Goal: Transaction & Acquisition: Download file/media

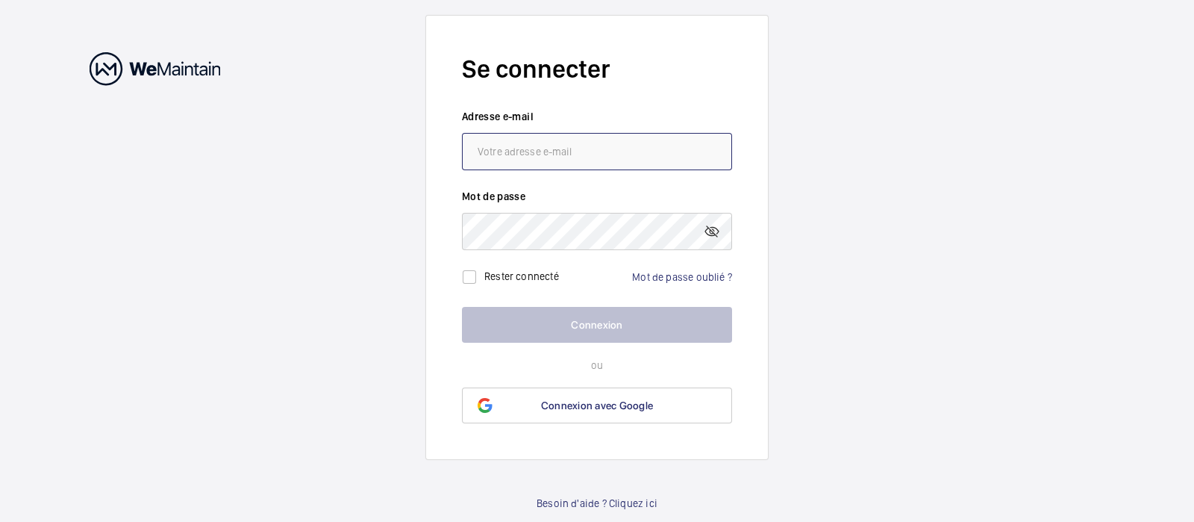
type input "[EMAIL_ADDRESS][DOMAIN_NAME]"
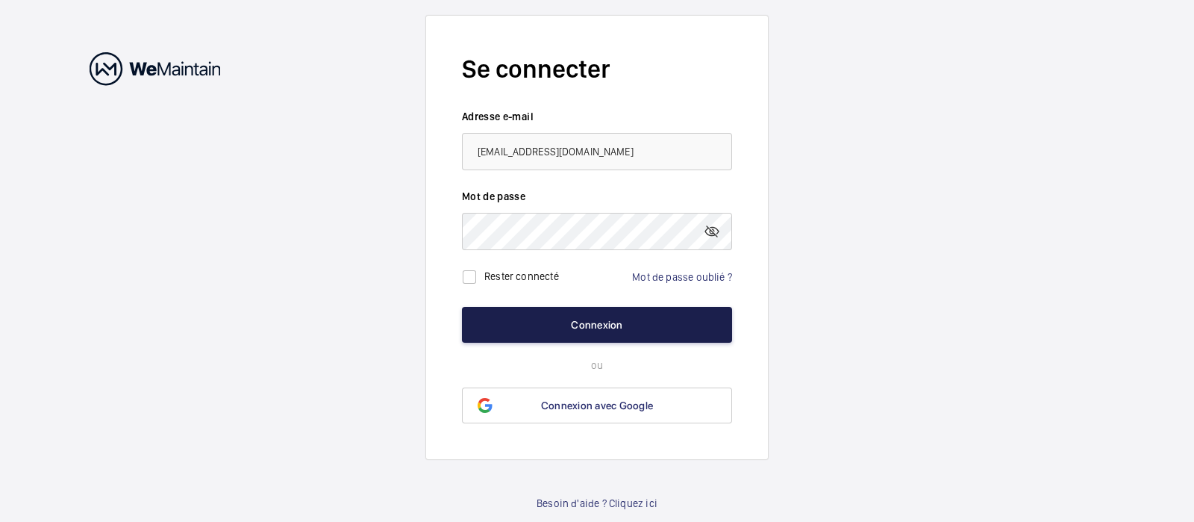
click at [618, 322] on button "Connexion" at bounding box center [597, 325] width 270 height 36
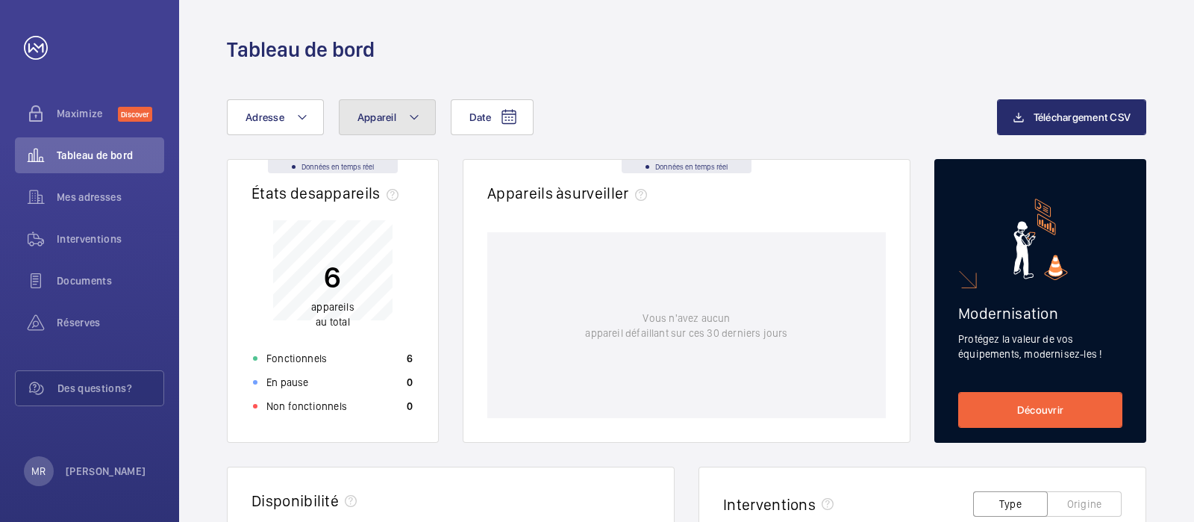
click at [399, 117] on button "Appareil" at bounding box center [387, 117] width 97 height 36
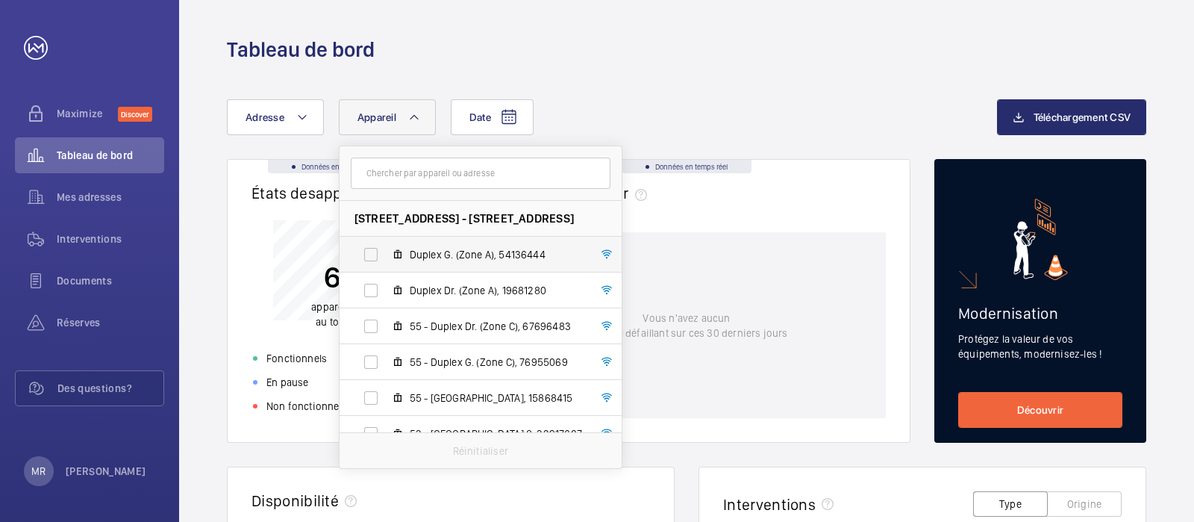
click at [428, 249] on span "Duplex G. (Zone A), 54136444" at bounding box center [496, 254] width 173 height 15
click at [386, 249] on input "Duplex G. (Zone A), 54136444" at bounding box center [371, 255] width 30 height 30
checkbox input "true"
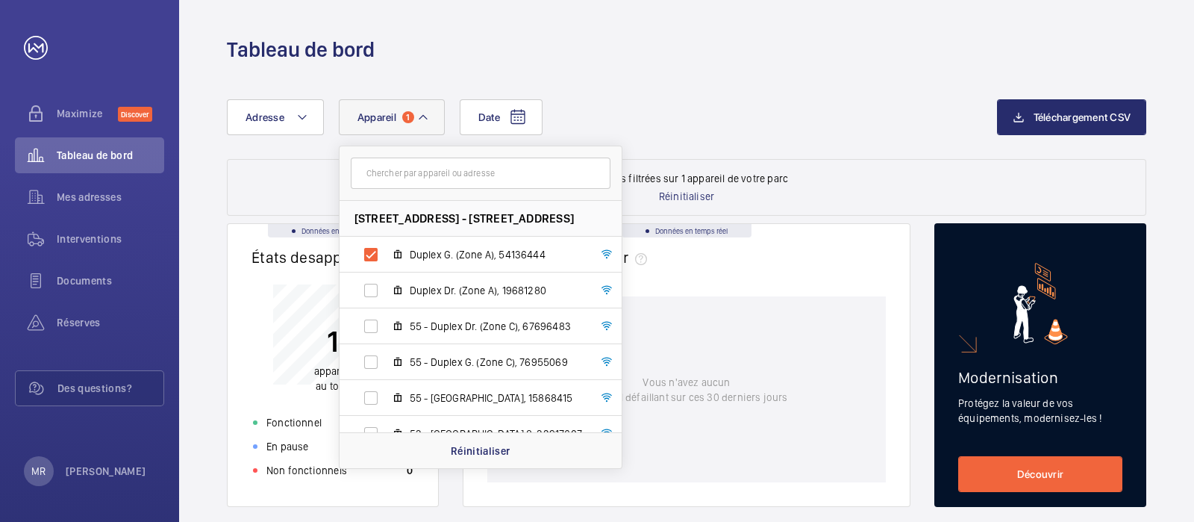
click at [932, 59] on div "Tableau de bord" at bounding box center [687, 50] width 920 height 28
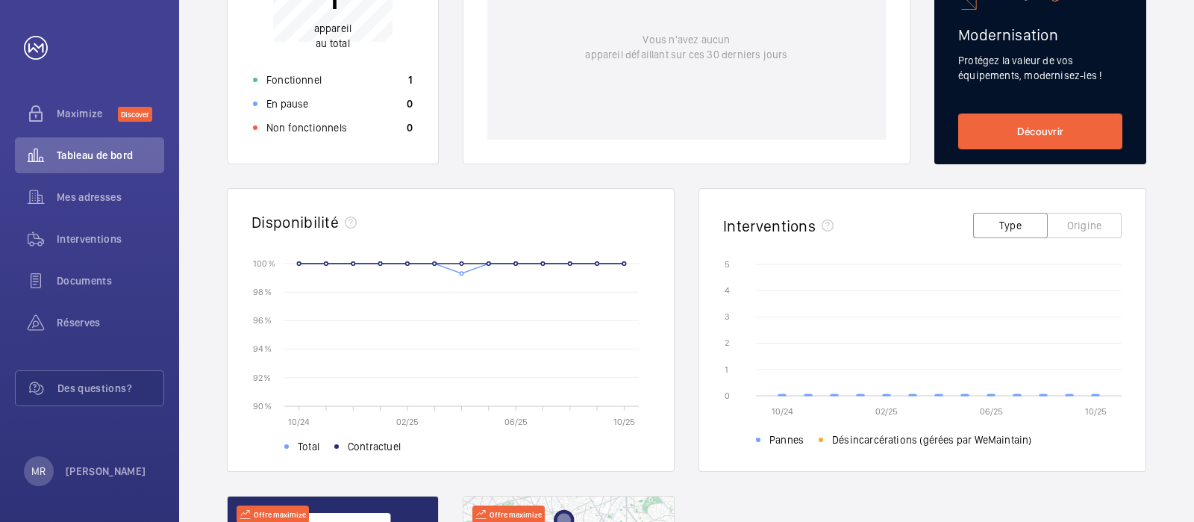
scroll to position [372, 0]
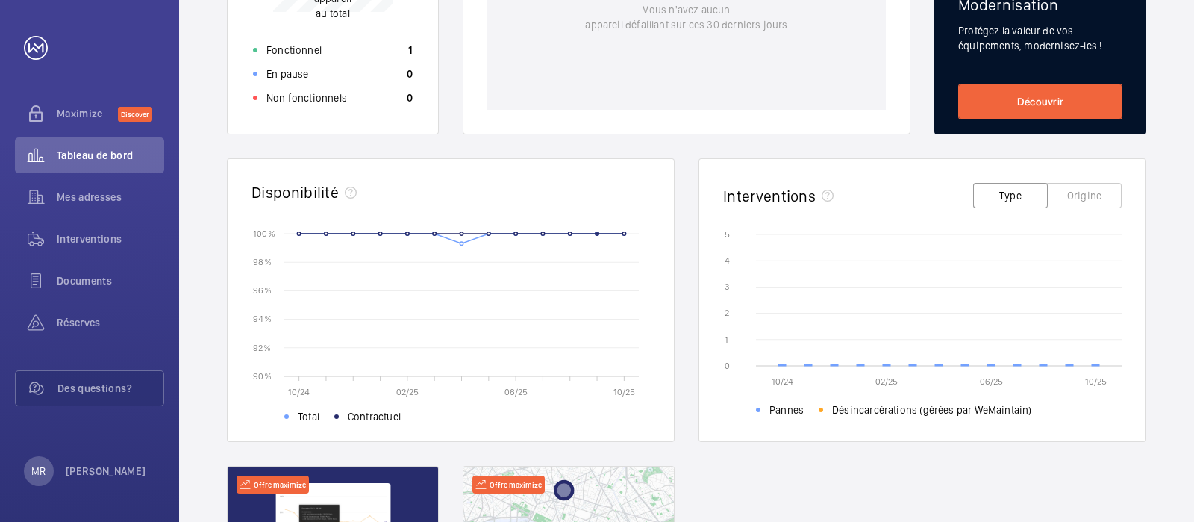
click at [597, 233] on circle at bounding box center [597, 233] width 3 height 3
click at [590, 234] on rect at bounding box center [473, 305] width 355 height 143
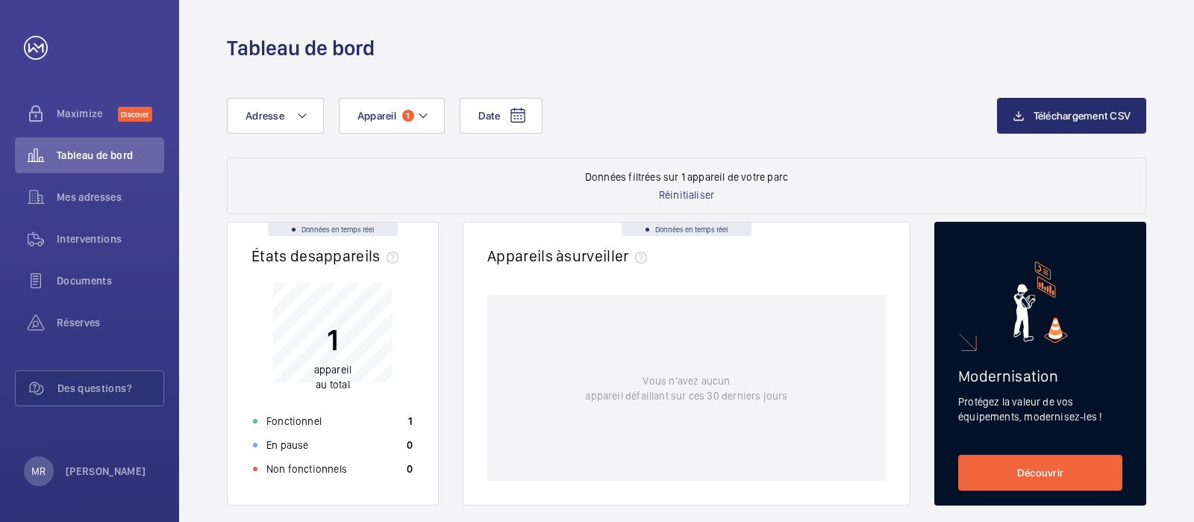
scroll to position [0, 0]
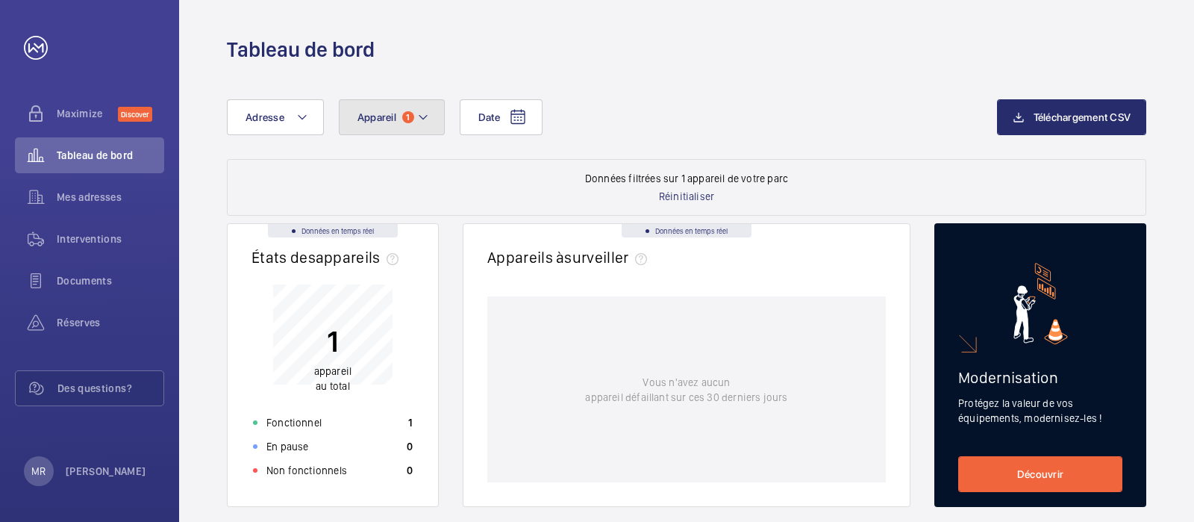
click at [433, 119] on button "Appareil 1" at bounding box center [392, 117] width 106 height 36
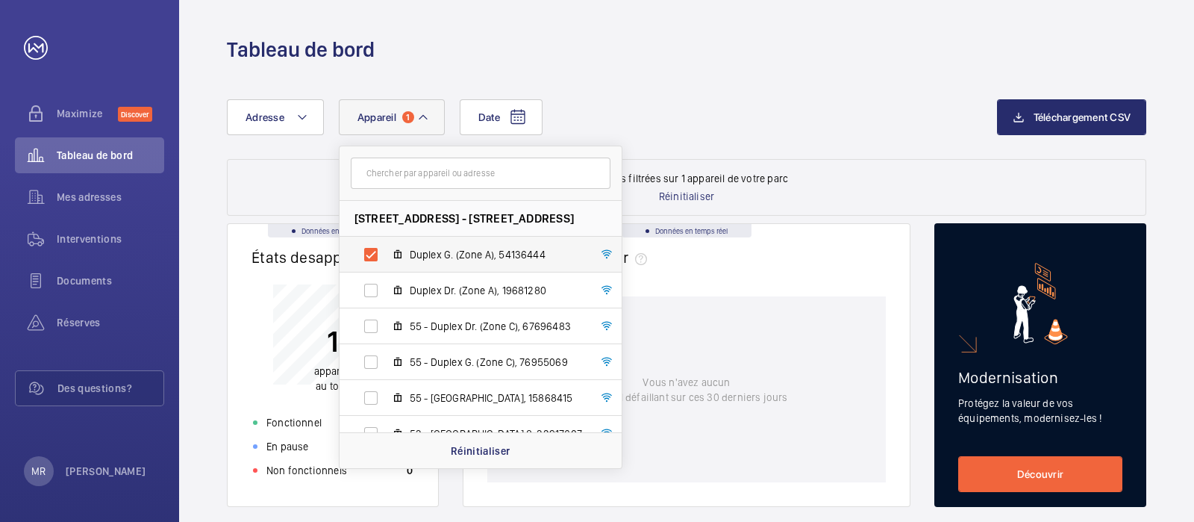
click at [496, 259] on span "Duplex G. (Zone A), 54136444" at bounding box center [496, 254] width 173 height 15
click at [386, 259] on input "Duplex G. (Zone A), 54136444" at bounding box center [371, 255] width 30 height 30
checkbox input "false"
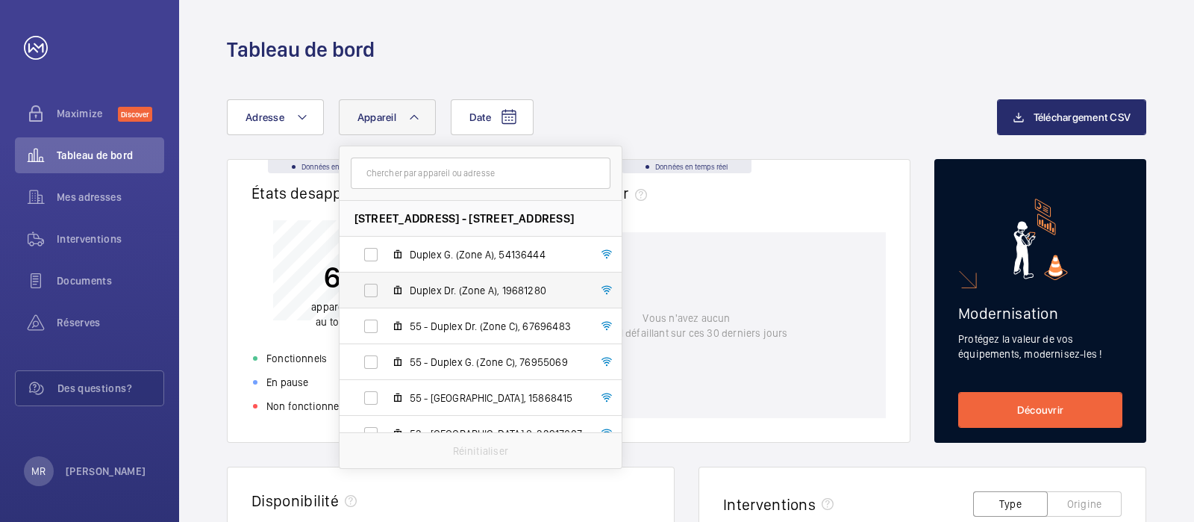
click at [483, 287] on span "Duplex Dr. (Zone A), 19681280" at bounding box center [496, 290] width 173 height 15
click at [386, 287] on input "Duplex Dr. (Zone A), 19681280" at bounding box center [371, 290] width 30 height 30
checkbox input "true"
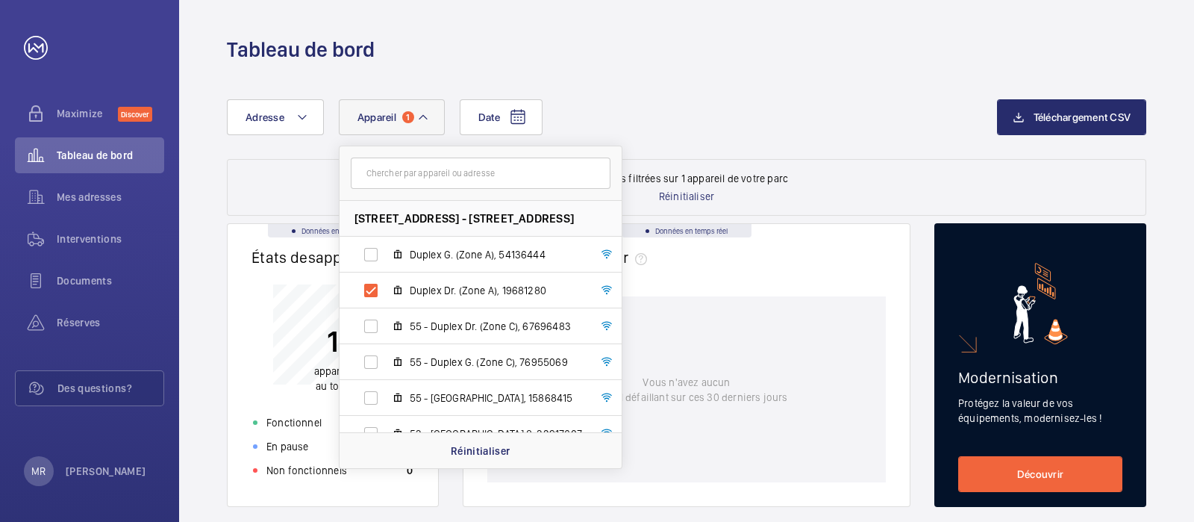
click at [762, 48] on div "Tableau de bord" at bounding box center [687, 50] width 920 height 28
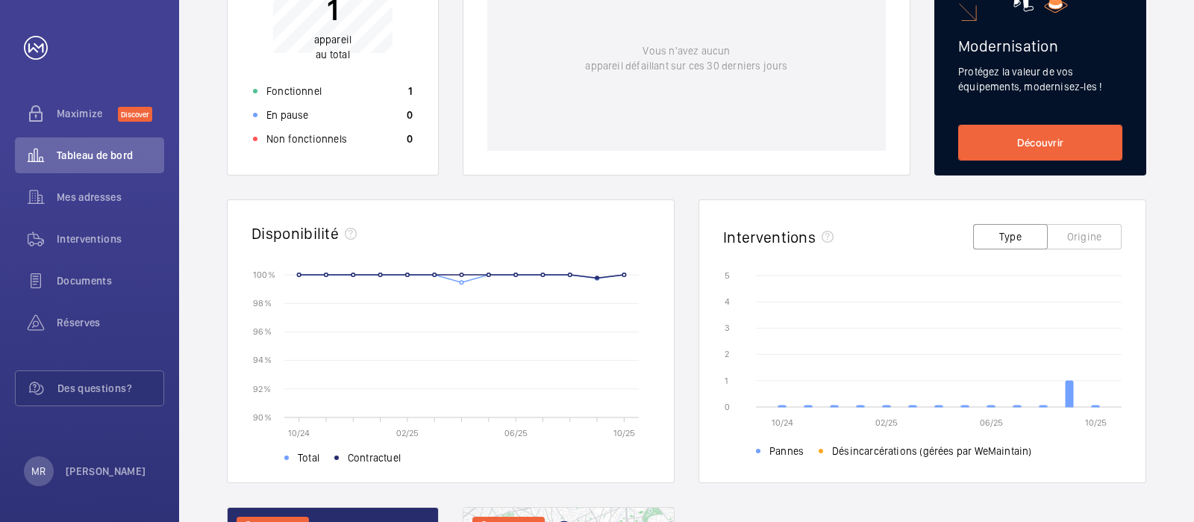
scroll to position [372, 0]
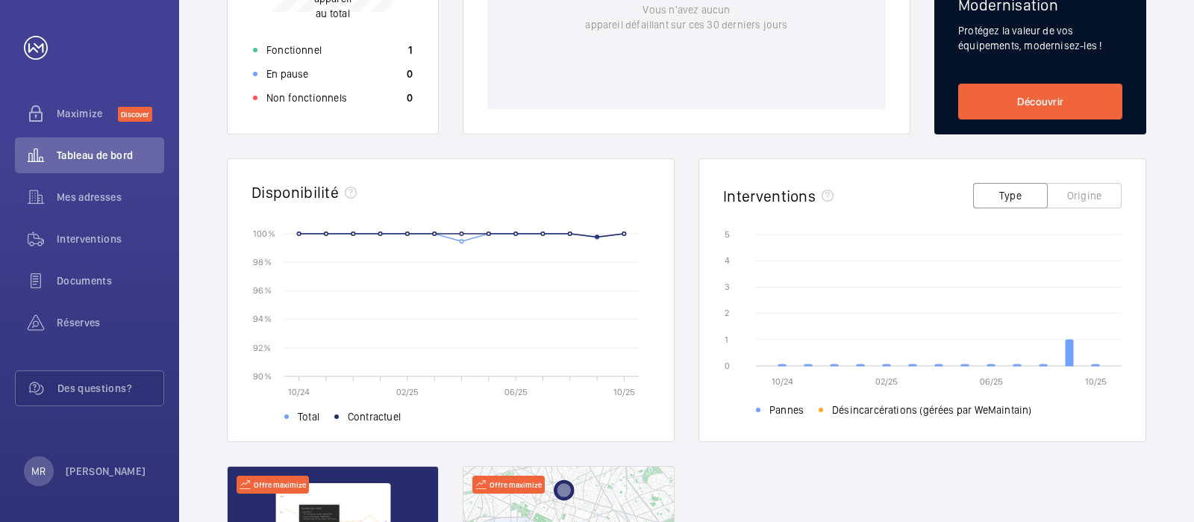
click at [593, 236] on rect at bounding box center [473, 305] width 355 height 143
click at [596, 236] on circle at bounding box center [597, 236] width 3 height 3
click at [598, 237] on circle at bounding box center [597, 236] width 3 height 3
click at [1072, 344] on icon at bounding box center [1069, 353] width 7 height 26
click at [459, 306] on rect at bounding box center [473, 305] width 355 height 143
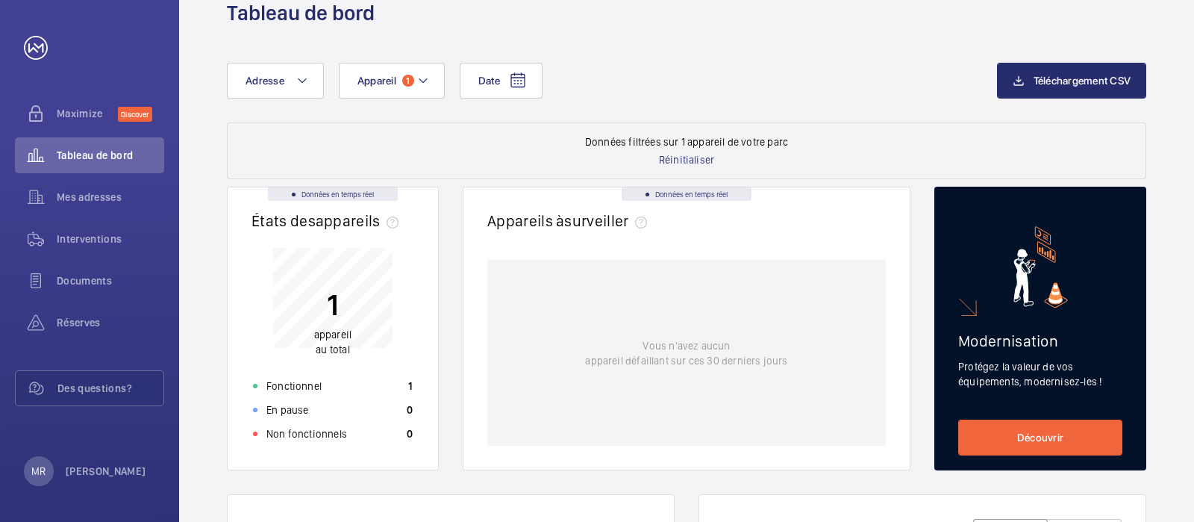
scroll to position [0, 0]
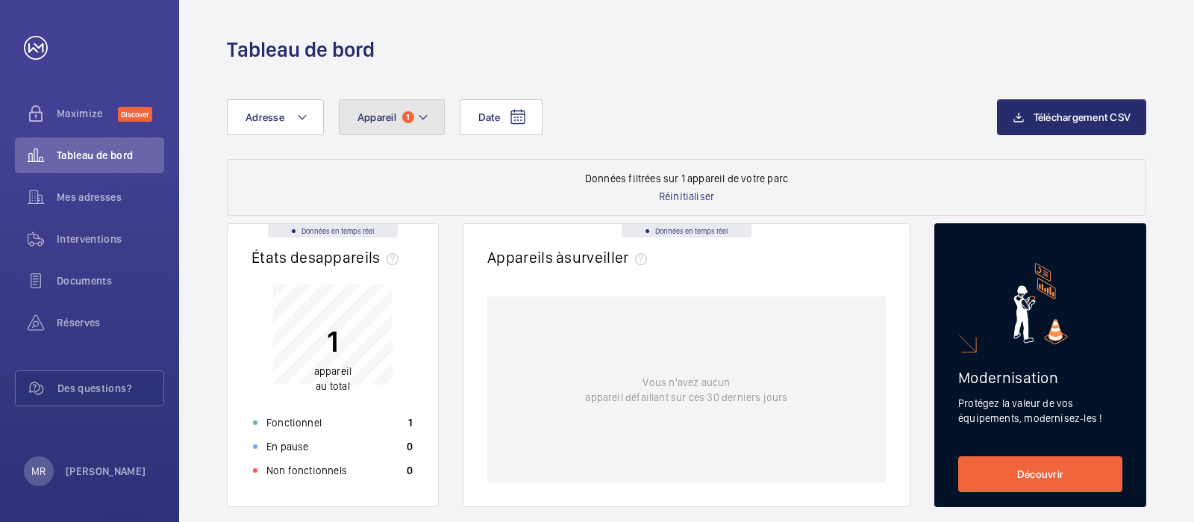
click at [411, 118] on span "1" at bounding box center [408, 117] width 12 height 12
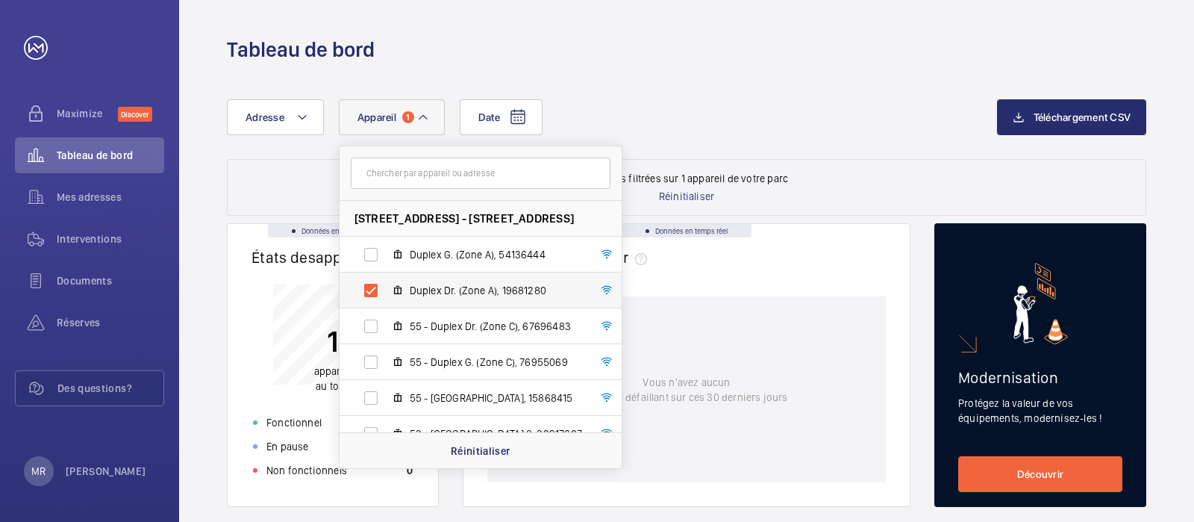
click at [425, 293] on span "Duplex Dr. (Zone A), 19681280" at bounding box center [496, 290] width 173 height 15
click at [386, 293] on input "Duplex Dr. (Zone A), 19681280" at bounding box center [371, 290] width 30 height 30
checkbox input "false"
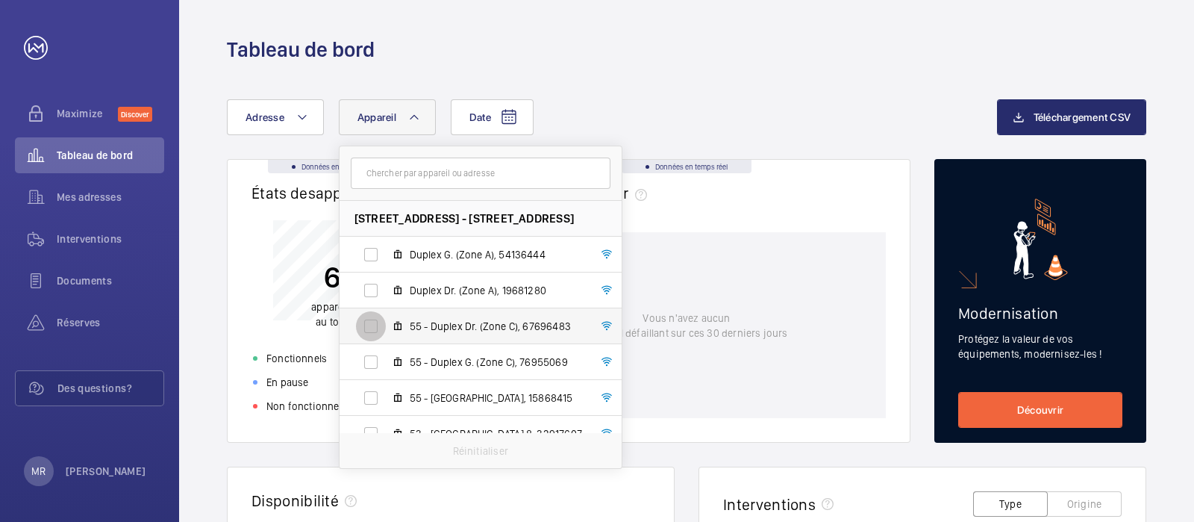
click at [373, 328] on input "55 - Duplex Dr. (Zone C), 67696483" at bounding box center [371, 326] width 30 height 30
checkbox input "true"
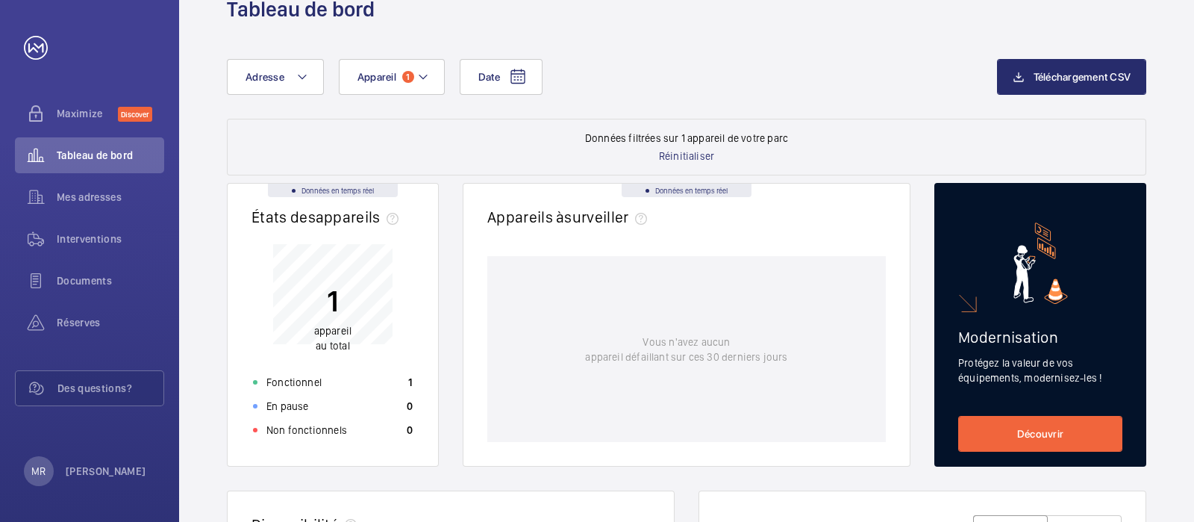
scroll to position [37, 0]
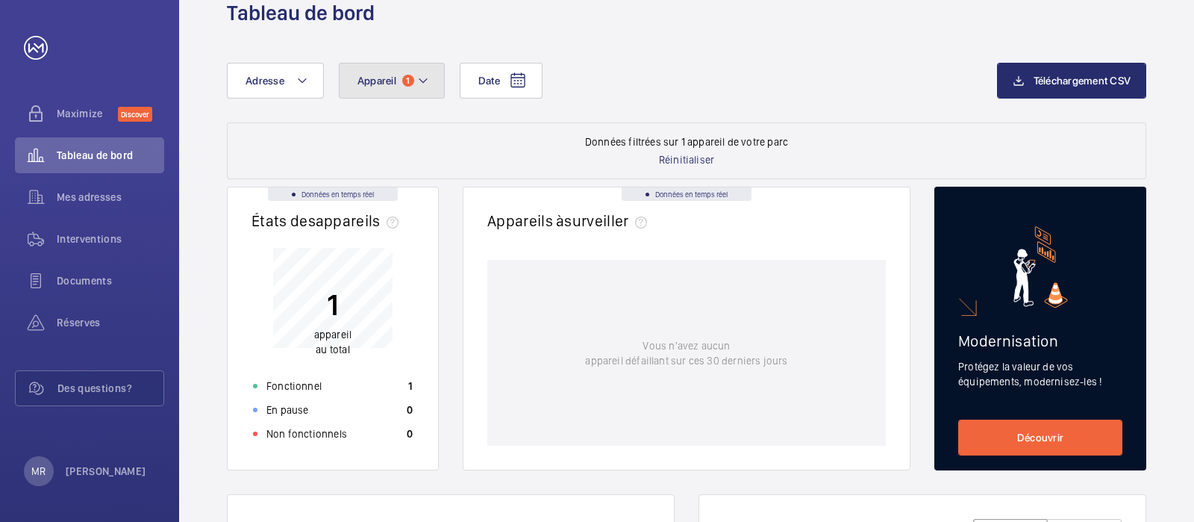
click at [417, 66] on button "Appareil 1" at bounding box center [392, 81] width 106 height 36
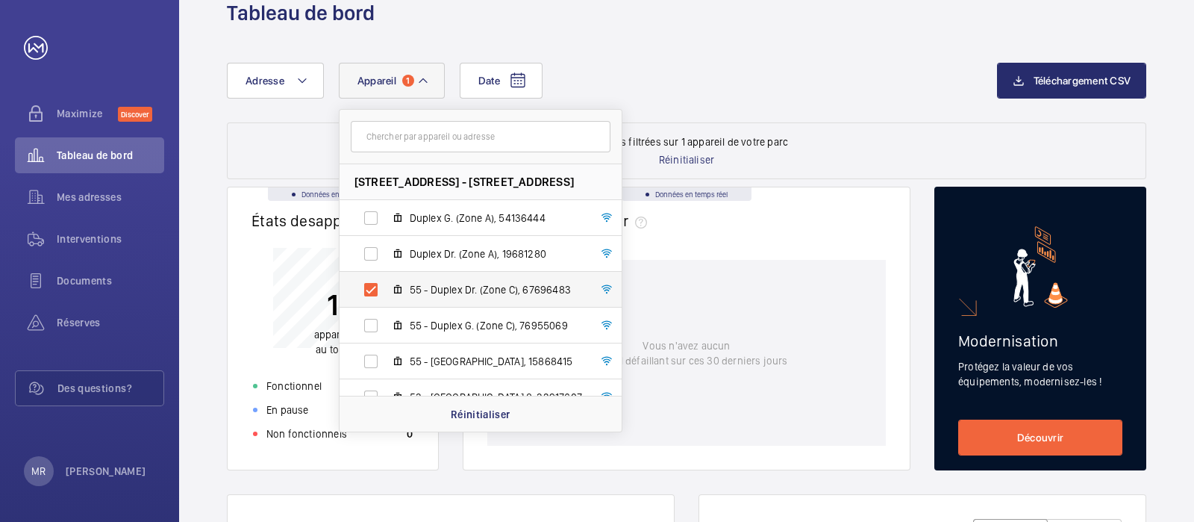
click at [483, 283] on span "55 - Duplex Dr. (Zone C), 67696483" at bounding box center [496, 289] width 173 height 15
click at [386, 283] on input "55 - Duplex Dr. (Zone C), 67696483" at bounding box center [371, 290] width 30 height 30
checkbox input "false"
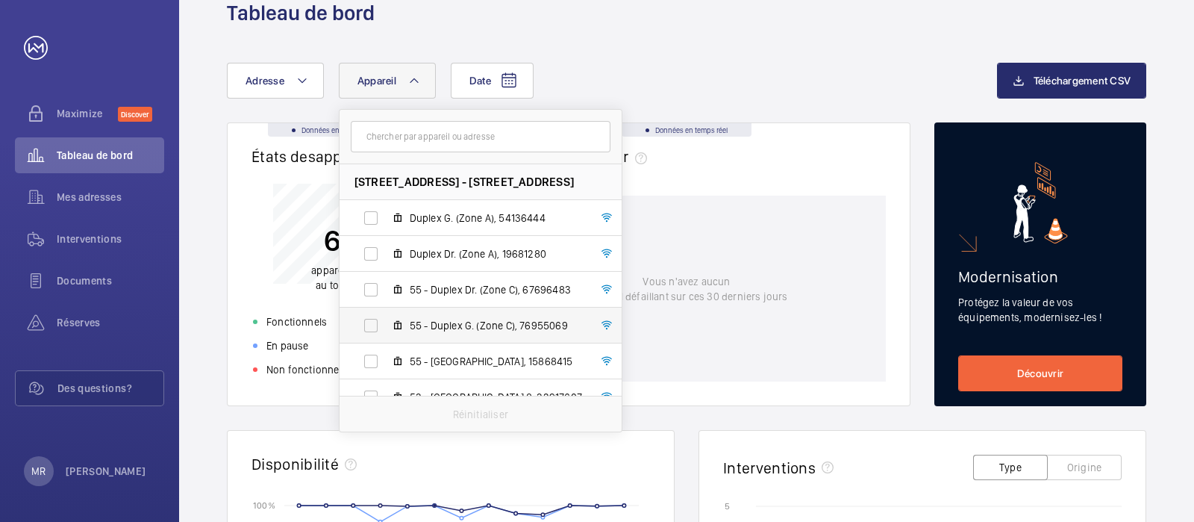
click at [500, 330] on span "55 - Duplex G. (Zone C), 76955069" at bounding box center [496, 325] width 173 height 15
click at [386, 330] on input "55 - Duplex G. (Zone C), 76955069" at bounding box center [371, 326] width 30 height 30
checkbox input "true"
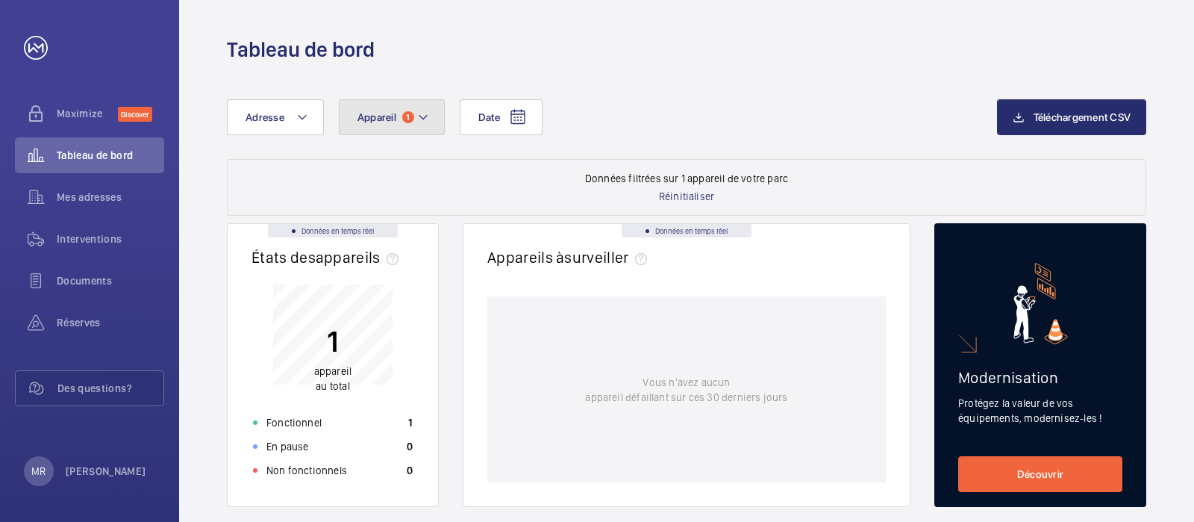
click at [421, 123] on mat-icon at bounding box center [423, 117] width 12 height 18
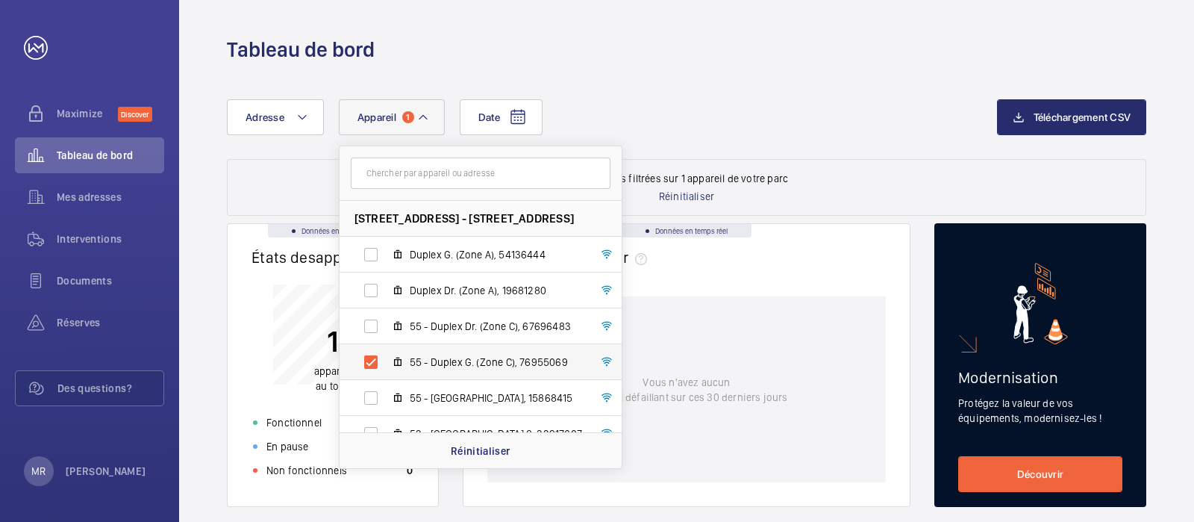
click at [435, 369] on span "55 - Duplex G. (Zone C), 76955069" at bounding box center [496, 362] width 173 height 15
click at [386, 369] on input "55 - Duplex G. (Zone C), 76955069" at bounding box center [371, 362] width 30 height 30
checkbox input "false"
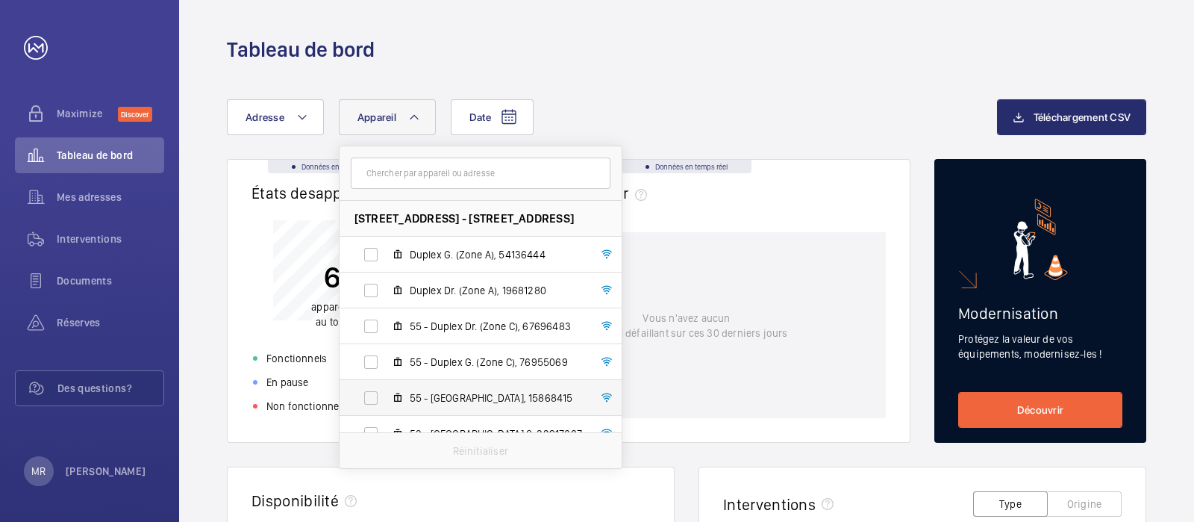
click at [439, 407] on label "55 - [GEOGRAPHIC_DATA], 15868415" at bounding box center [469, 398] width 258 height 36
click at [386, 407] on input "55 - [GEOGRAPHIC_DATA], 15868415" at bounding box center [371, 398] width 30 height 30
checkbox input "true"
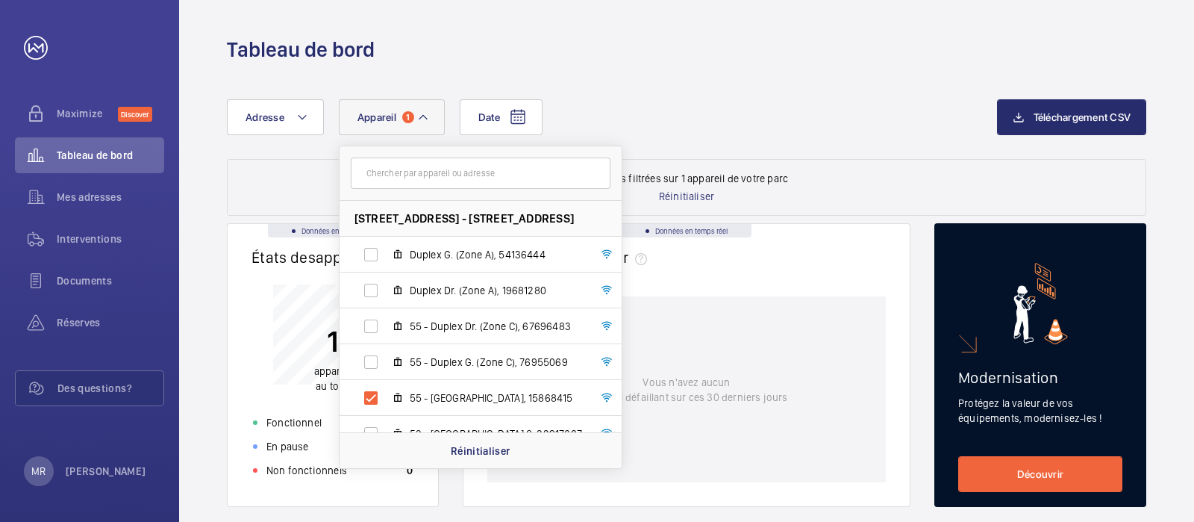
click at [877, 145] on div "Date Adresse Appareil 1 53/55 Rue la Boétie, 75008 PARIS - 53/55 Rue la Boétie,…" at bounding box center [687, 129] width 920 height 60
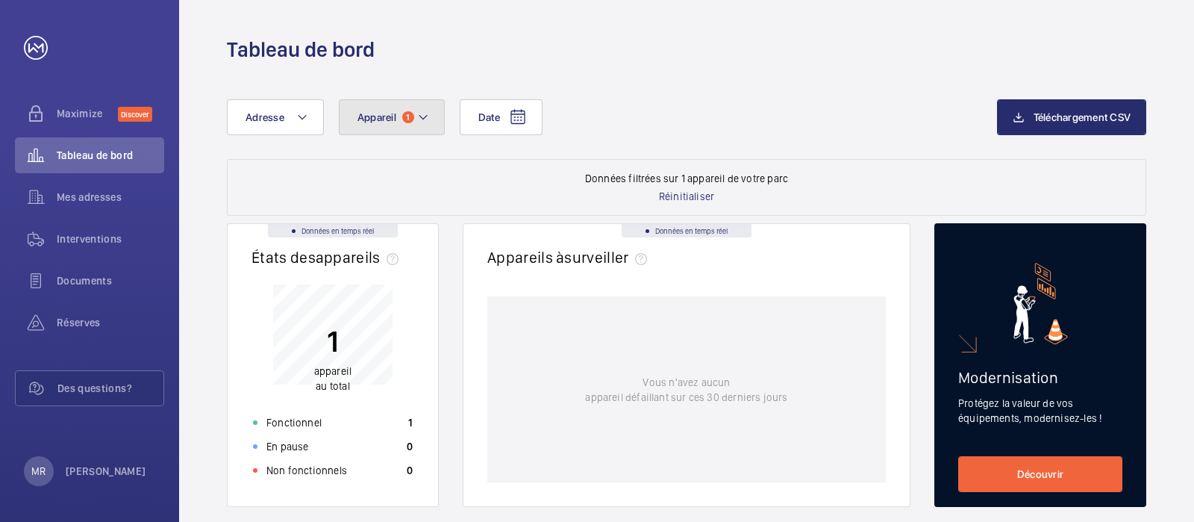
click at [429, 122] on button "Appareil 1" at bounding box center [392, 117] width 106 height 36
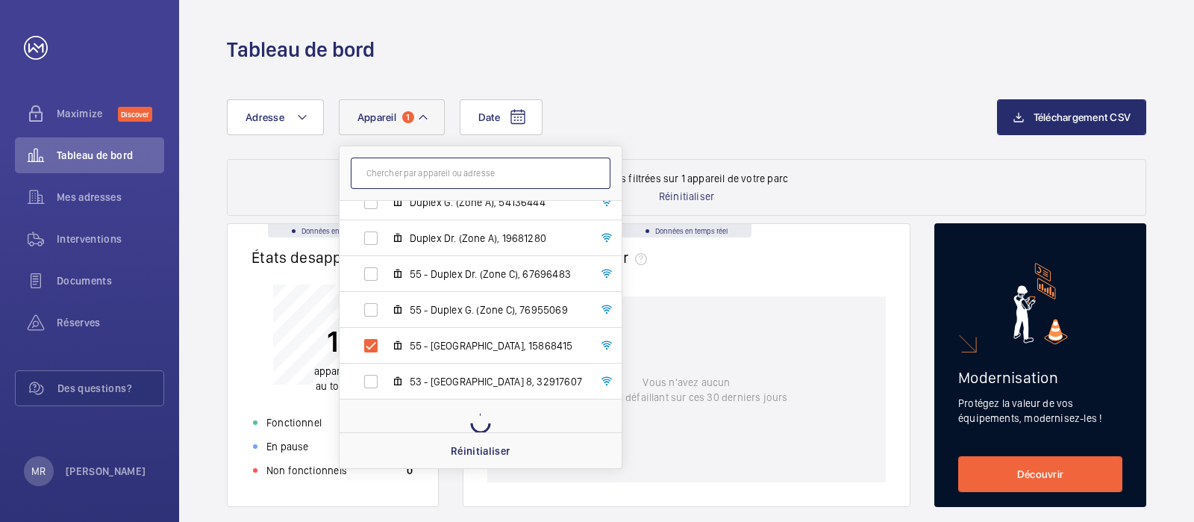
scroll to position [19, 0]
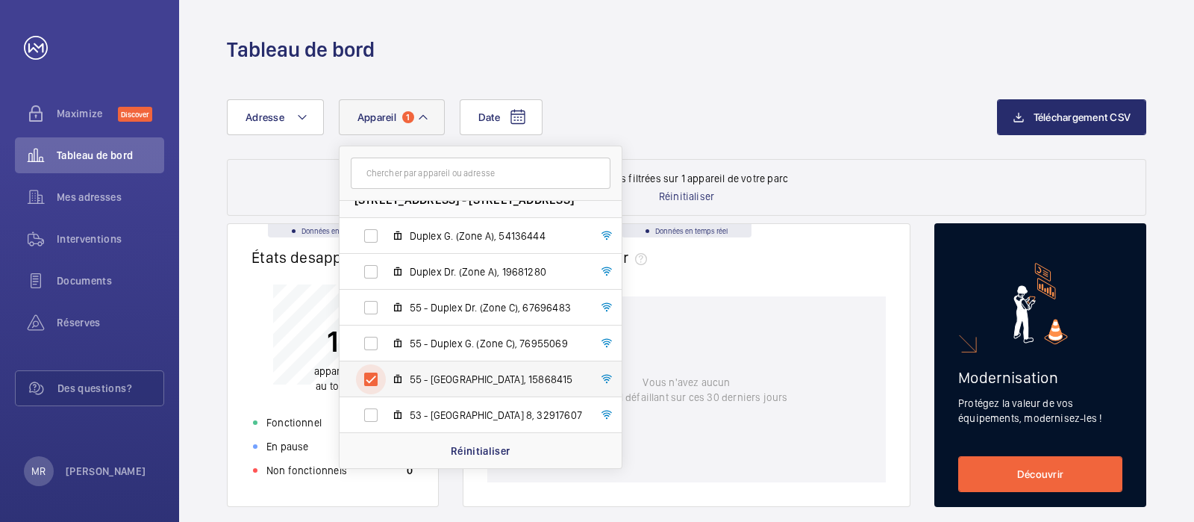
click at [373, 381] on input "55 - [GEOGRAPHIC_DATA], 15868415" at bounding box center [371, 379] width 30 height 30
checkbox input "false"
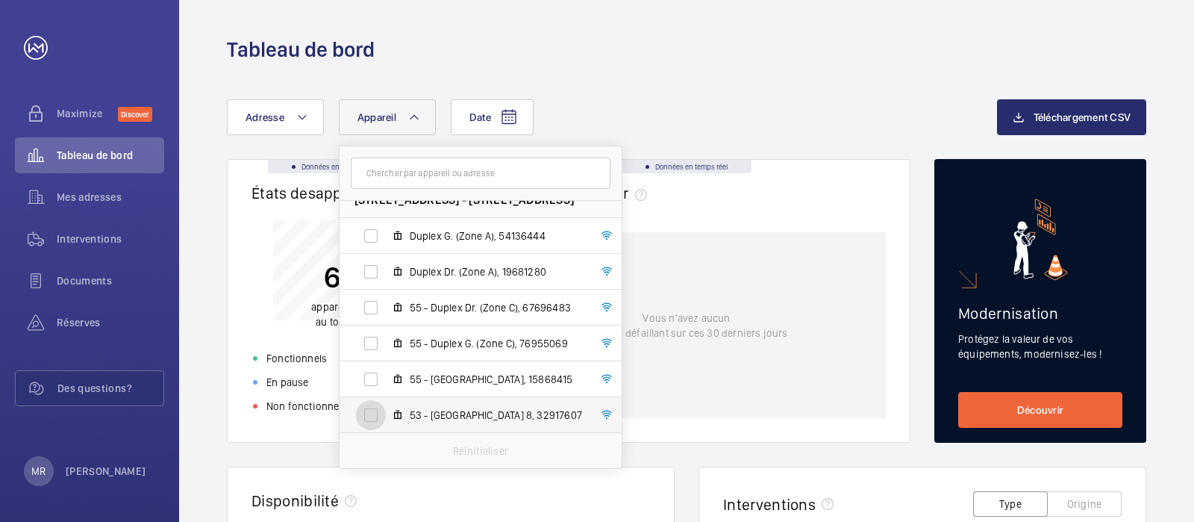
click at [373, 417] on input "53 - [GEOGRAPHIC_DATA] 8, 32917607" at bounding box center [371, 415] width 30 height 30
checkbox input "true"
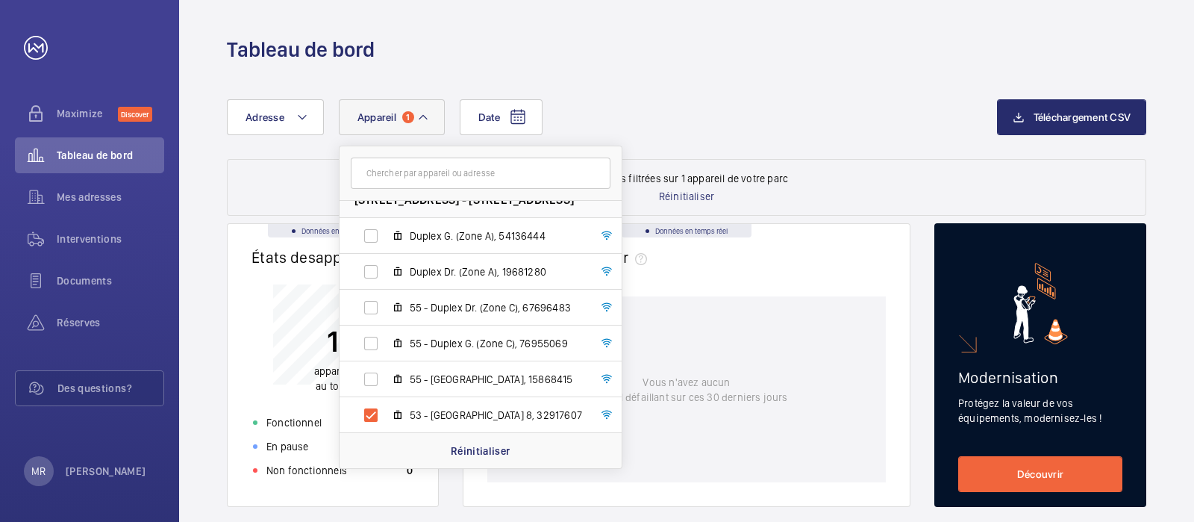
click at [901, 122] on div "Date Adresse Appareil 1 53/55 Rue la Boétie, 75008 PARIS - 53/55 Rue la Boétie,…" at bounding box center [612, 117] width 770 height 36
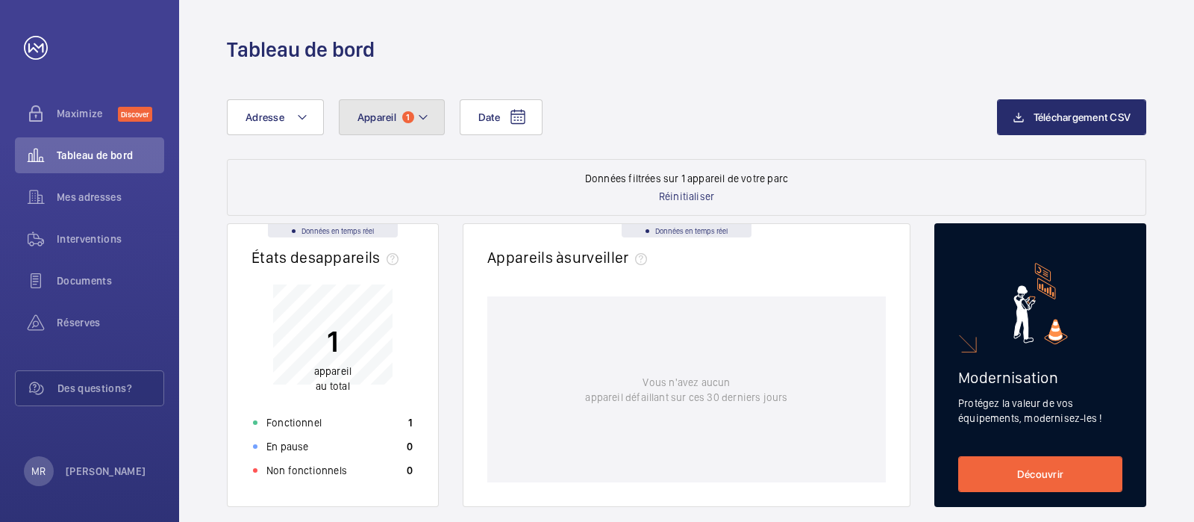
click at [416, 127] on button "Appareil 1" at bounding box center [392, 117] width 106 height 36
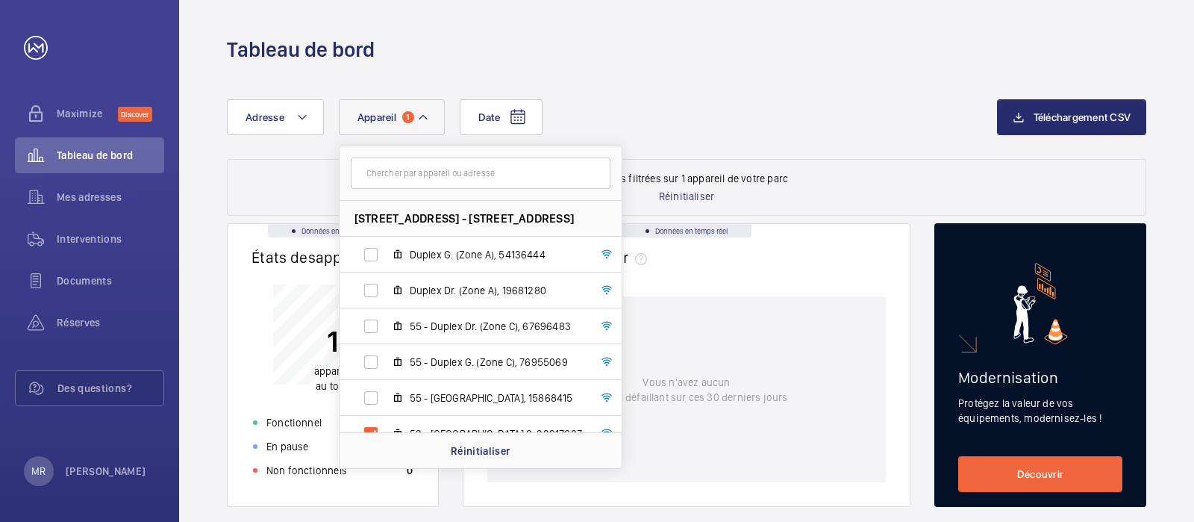
scroll to position [19, 0]
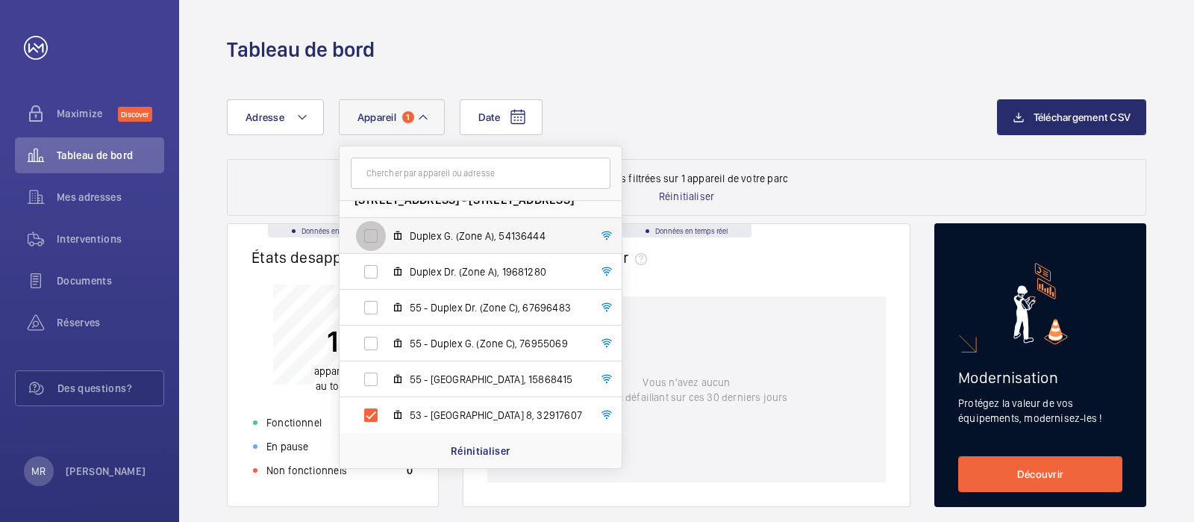
click at [366, 230] on input "Duplex G. (Zone A), 54136444" at bounding box center [371, 236] width 30 height 30
checkbox input "true"
click at [370, 411] on input "53 - [GEOGRAPHIC_DATA] 8, 32917607" at bounding box center [371, 415] width 30 height 30
checkbox input "false"
click at [926, 102] on div "Date Adresse Appareil 1 53/55 Rue la Boétie, 75008 PARIS - 53/55 Rue la Boétie,…" at bounding box center [612, 117] width 770 height 36
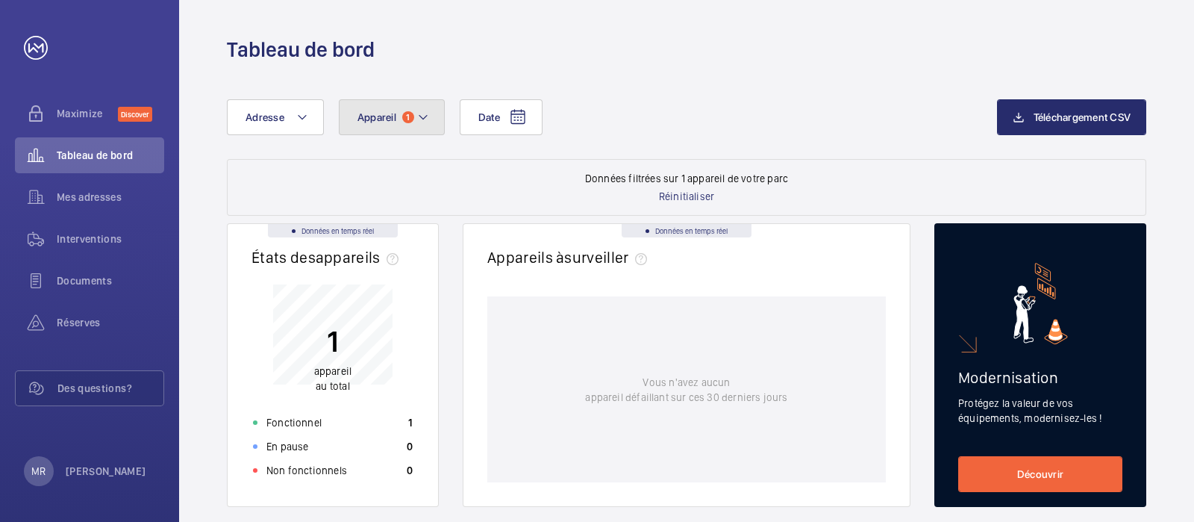
click at [427, 118] on mat-icon at bounding box center [423, 117] width 12 height 18
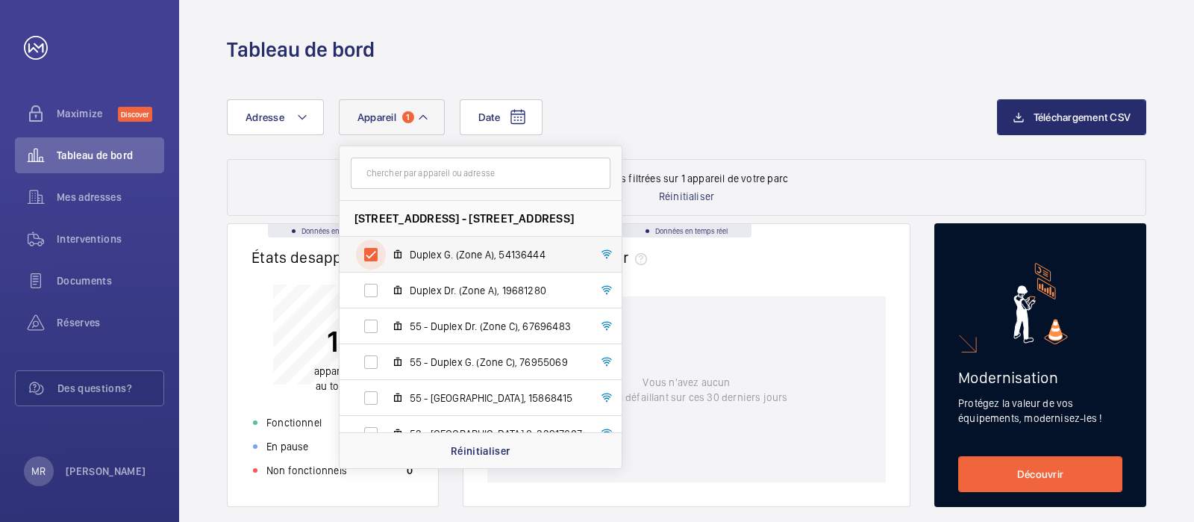
click at [366, 255] on input "Duplex G. (Zone A), 54136444" at bounding box center [371, 255] width 30 height 30
checkbox input "false"
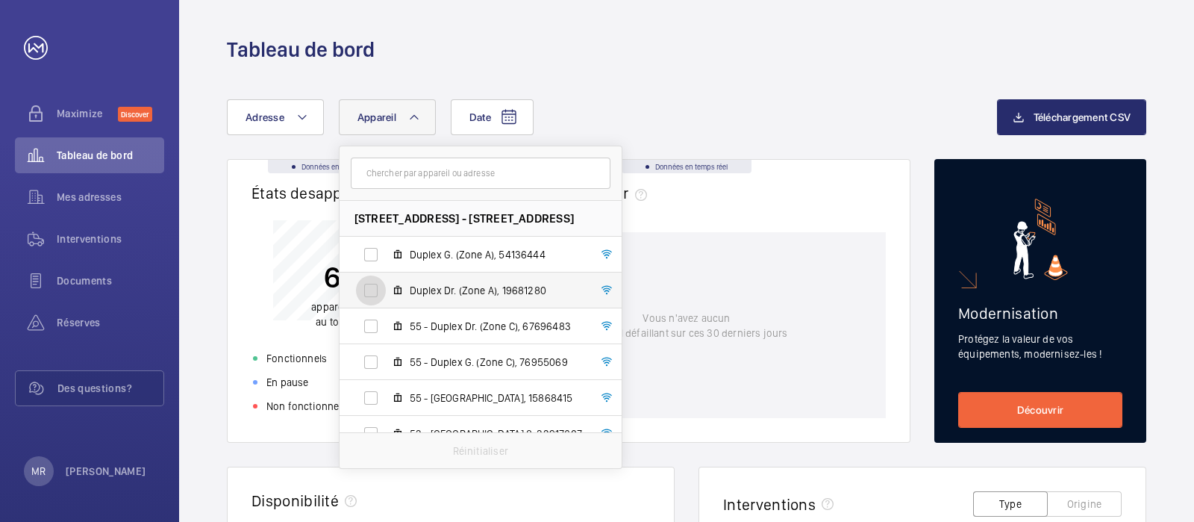
click at [370, 281] on input "Duplex Dr. (Zone A), 19681280" at bounding box center [371, 290] width 30 height 30
checkbox input "true"
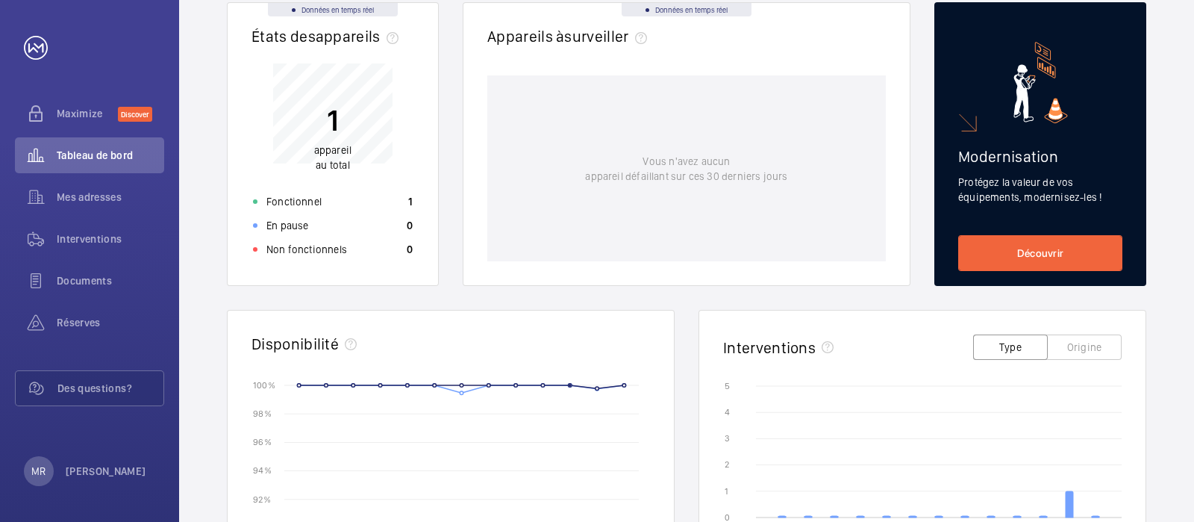
scroll to position [224, 0]
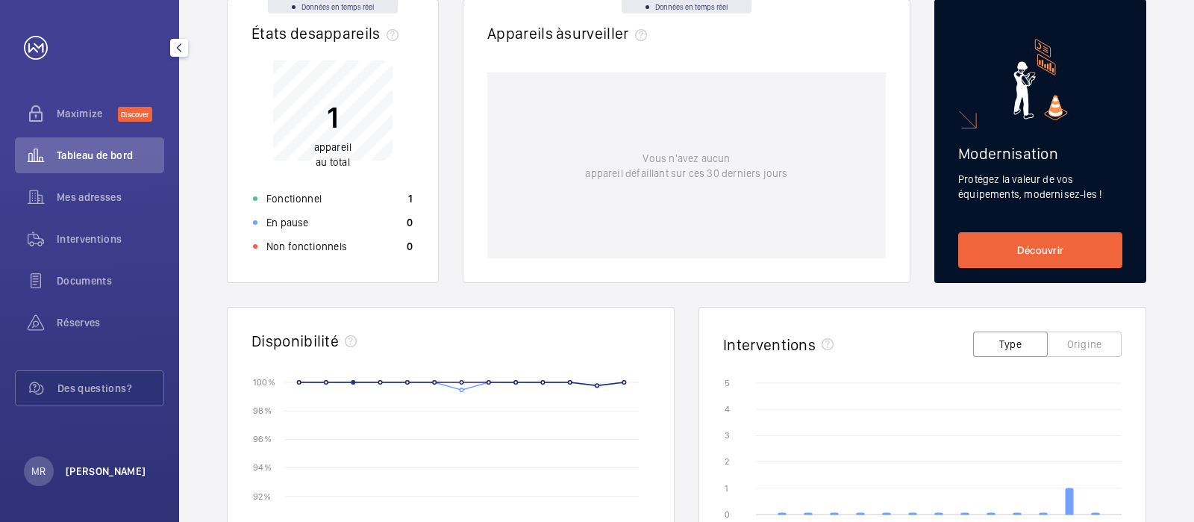
click at [103, 471] on p "[PERSON_NAME] [PERSON_NAME]" at bounding box center [106, 471] width 81 height 15
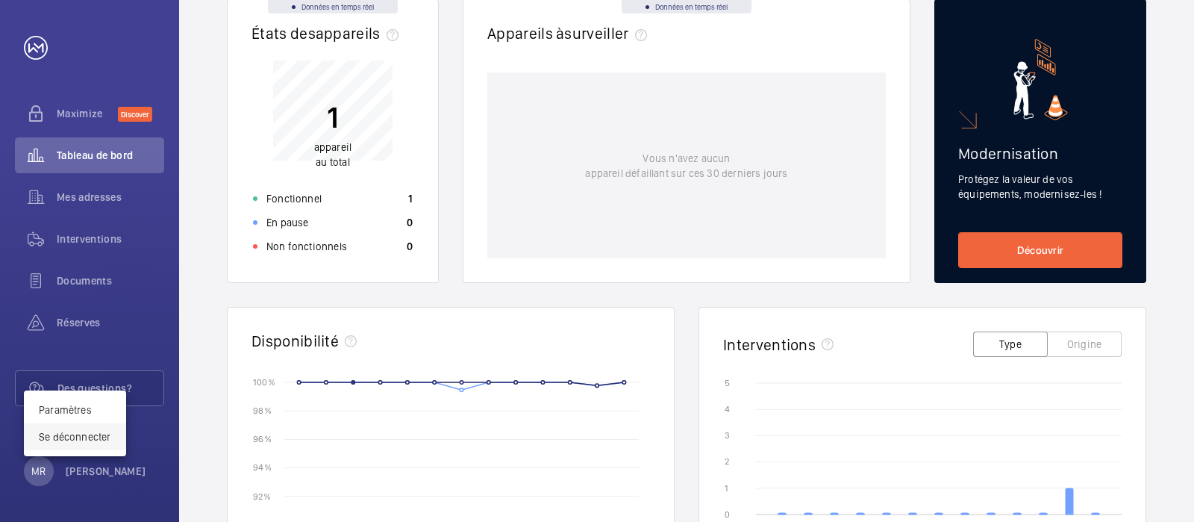
click at [90, 434] on p "Se déconnecter" at bounding box center [75, 436] width 72 height 15
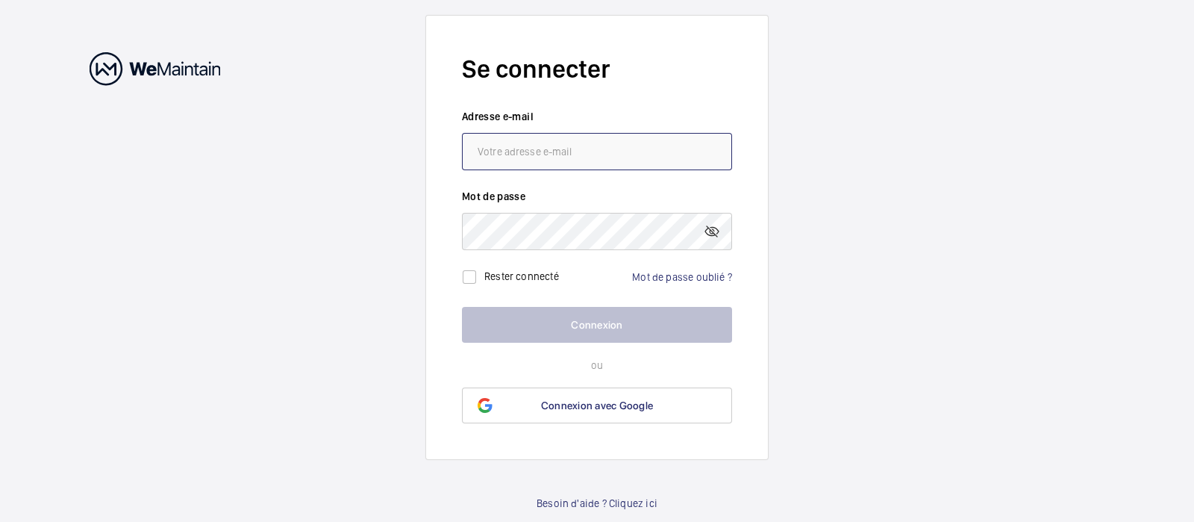
type input "[PERSON_NAME][EMAIL_ADDRESS][PERSON_NAME][DOMAIN_NAME]"
click at [615, 321] on button "Connexion" at bounding box center [597, 325] width 270 height 36
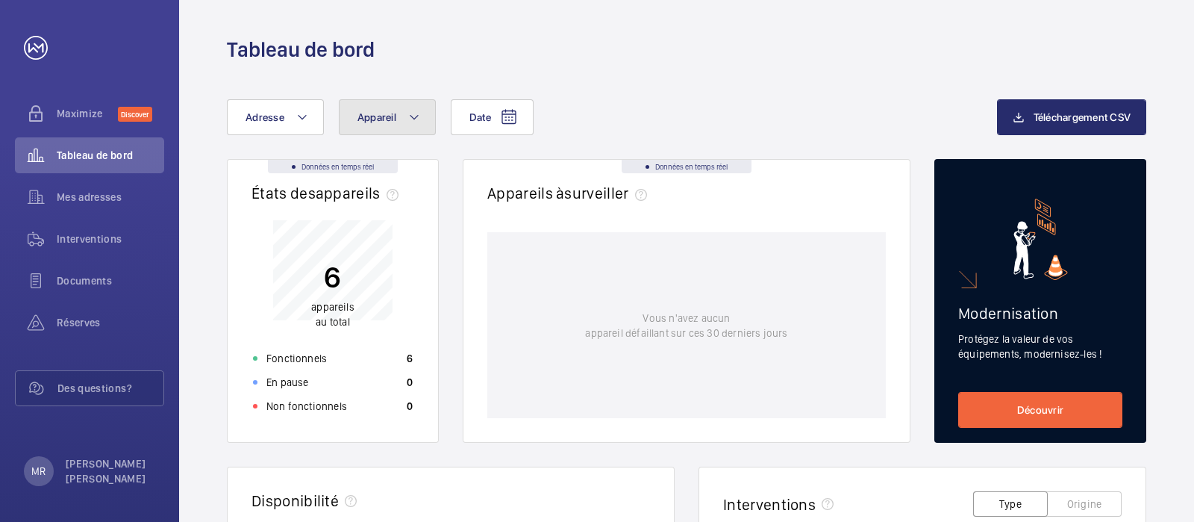
click at [372, 114] on span "Appareil" at bounding box center [377, 117] width 39 height 12
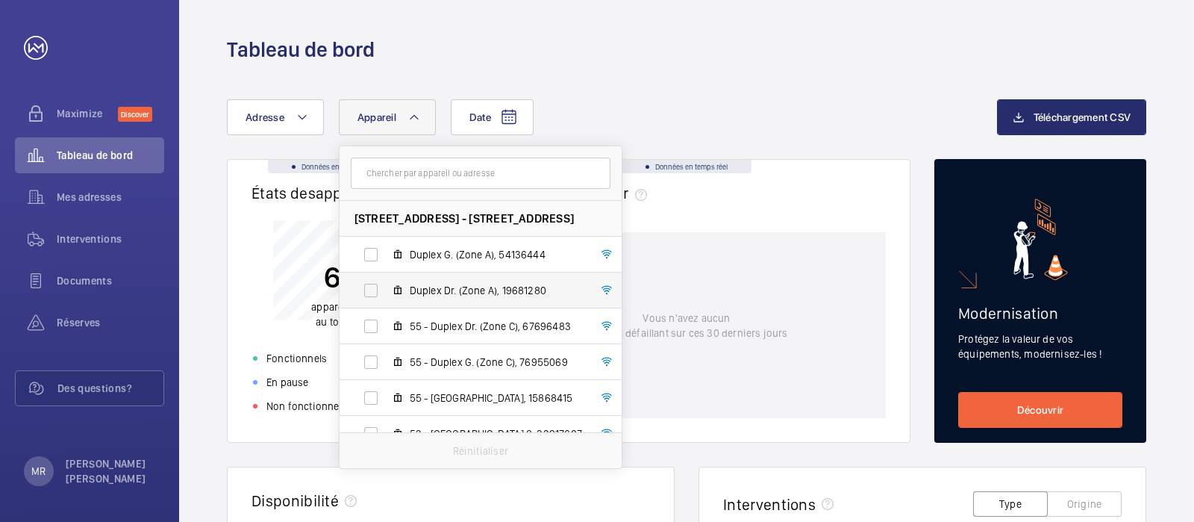
click at [514, 280] on label "Duplex Dr. (Zone A), 19681280" at bounding box center [469, 290] width 258 height 36
click at [386, 280] on input "Duplex Dr. (Zone A), 19681280" at bounding box center [371, 290] width 30 height 30
checkbox input "true"
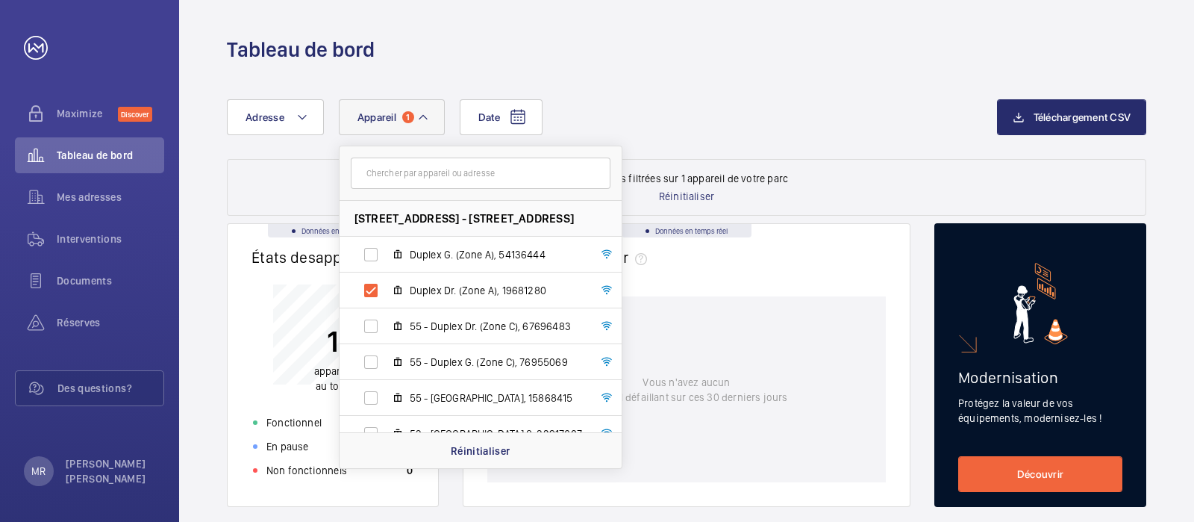
click at [935, 47] on div "Tableau de bord" at bounding box center [687, 50] width 920 height 28
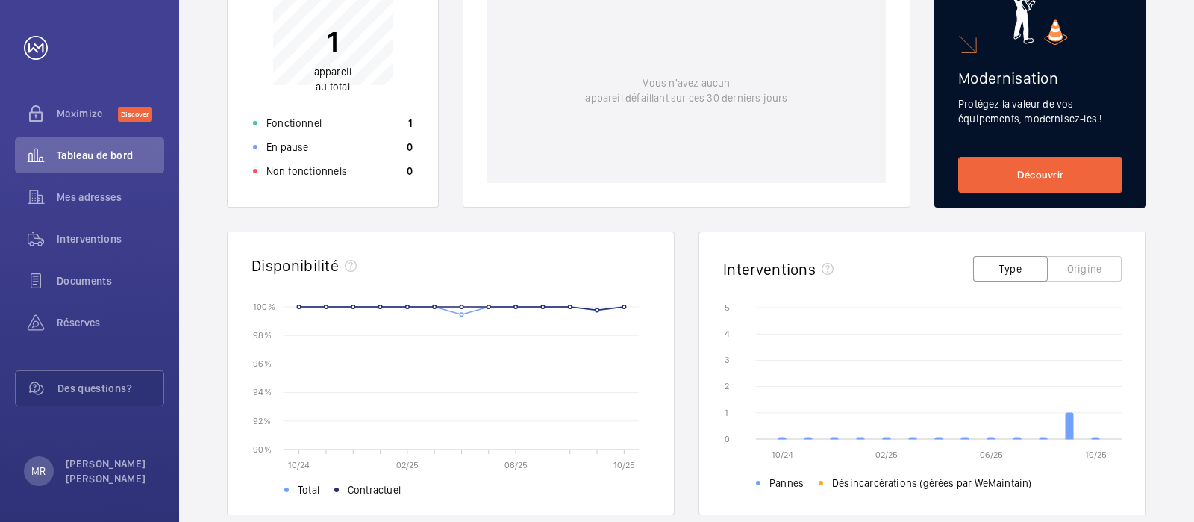
scroll to position [335, 0]
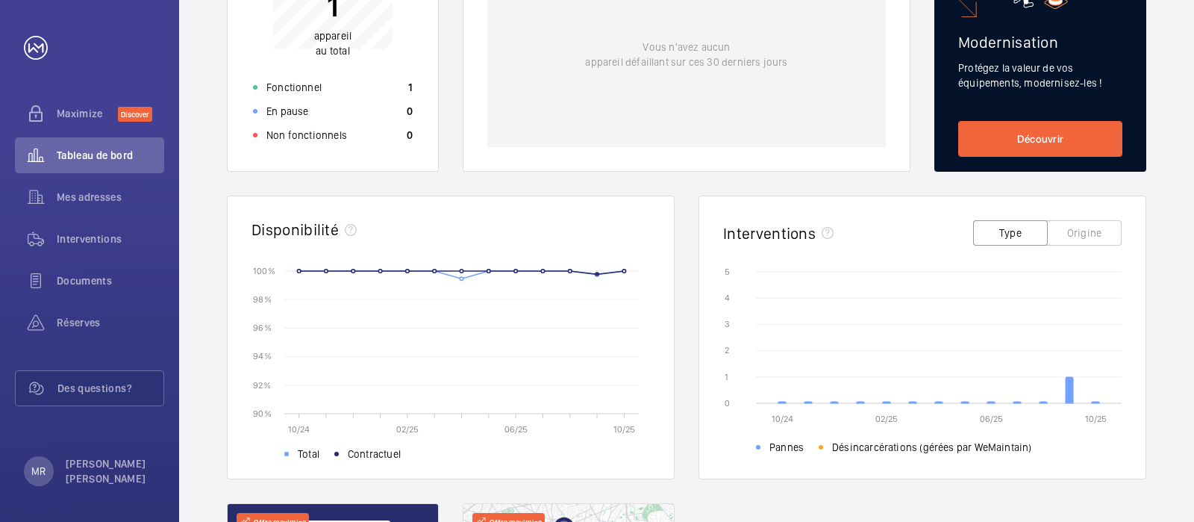
click at [596, 272] on circle at bounding box center [597, 273] width 3 height 3
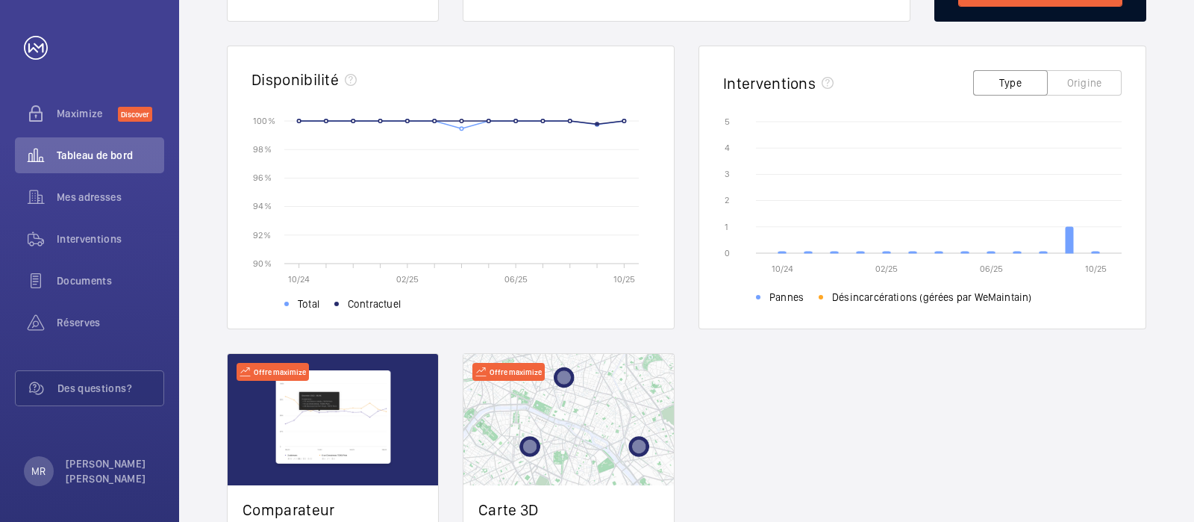
scroll to position [523, 0]
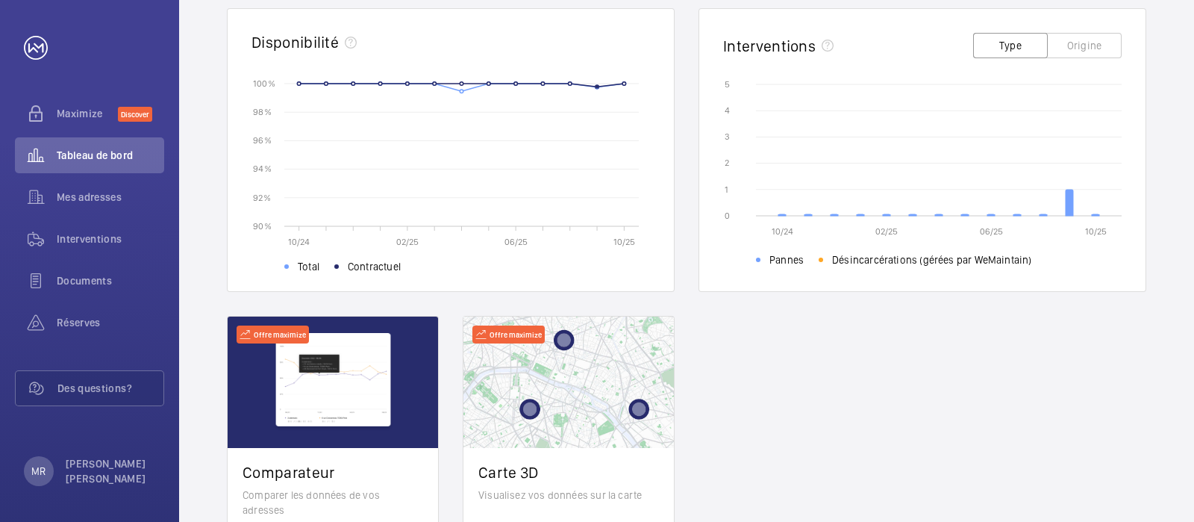
click at [596, 87] on circle at bounding box center [597, 86] width 3 height 3
click at [104, 245] on span "Interventions" at bounding box center [110, 238] width 107 height 15
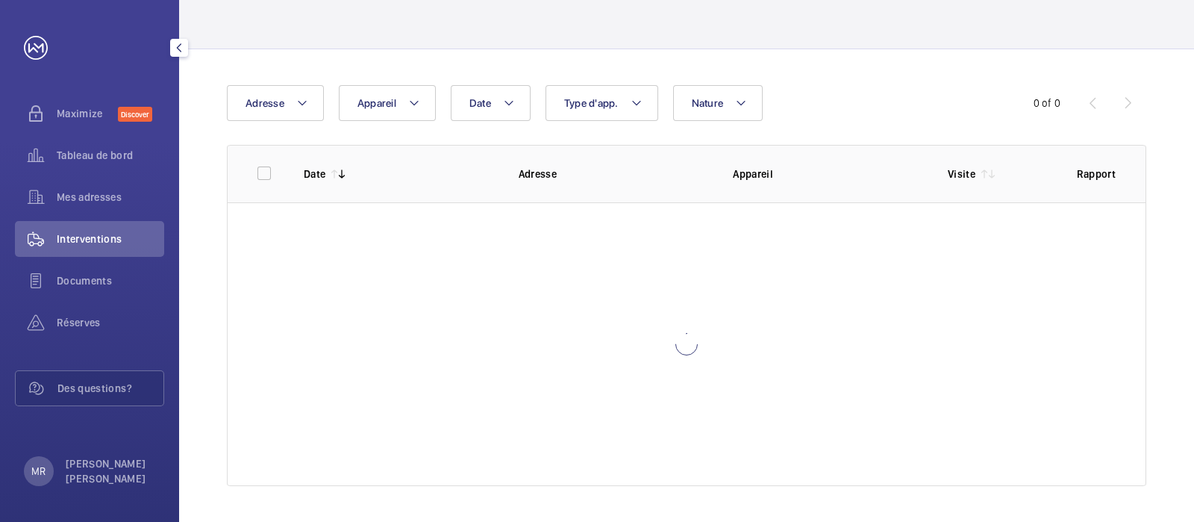
scroll to position [85, 0]
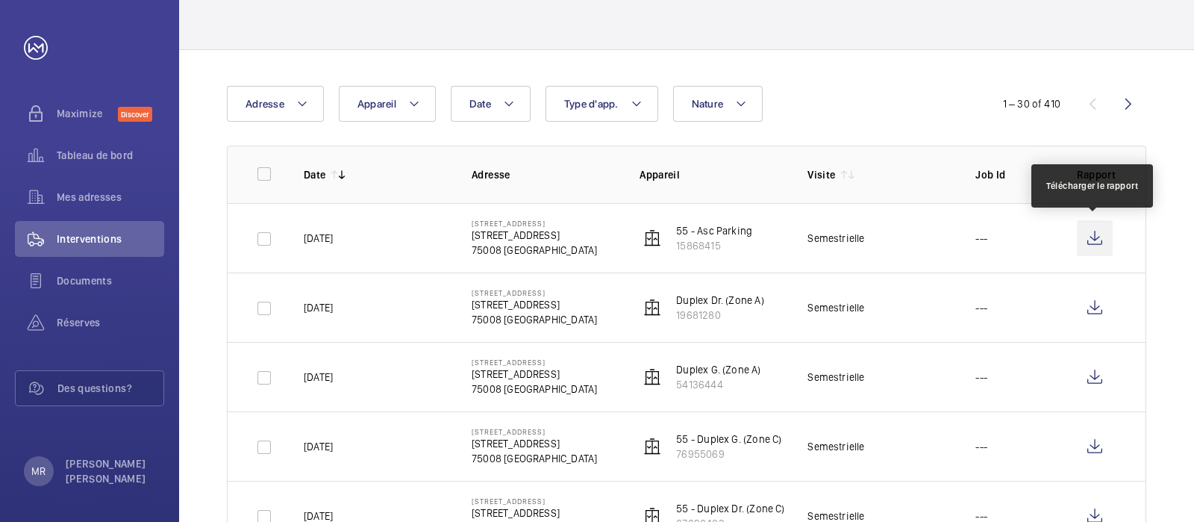
click at [1097, 234] on wm-front-icon-button at bounding box center [1095, 238] width 36 height 36
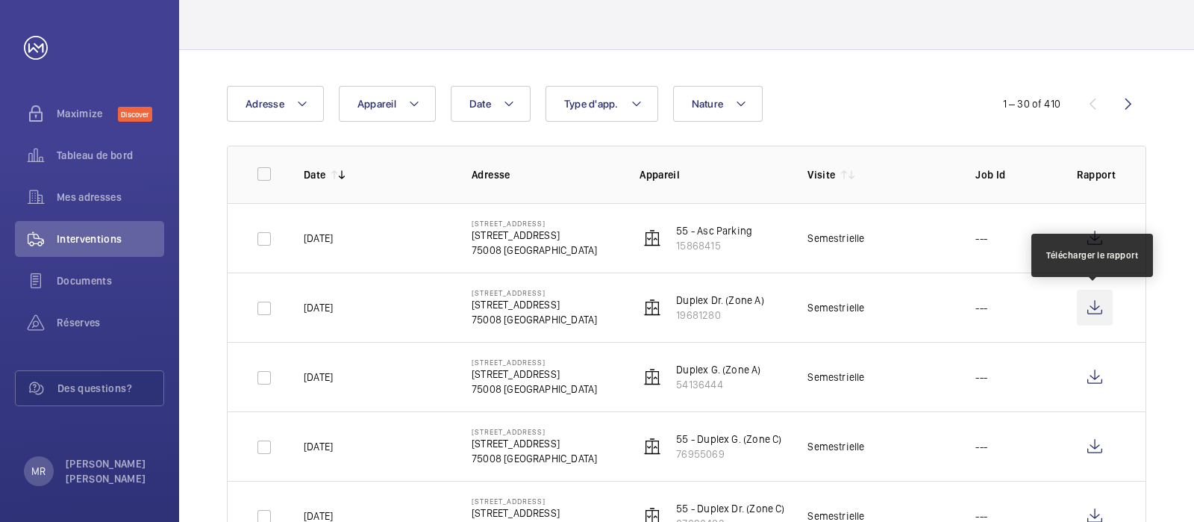
click at [1094, 309] on wm-front-icon-button at bounding box center [1095, 308] width 36 height 36
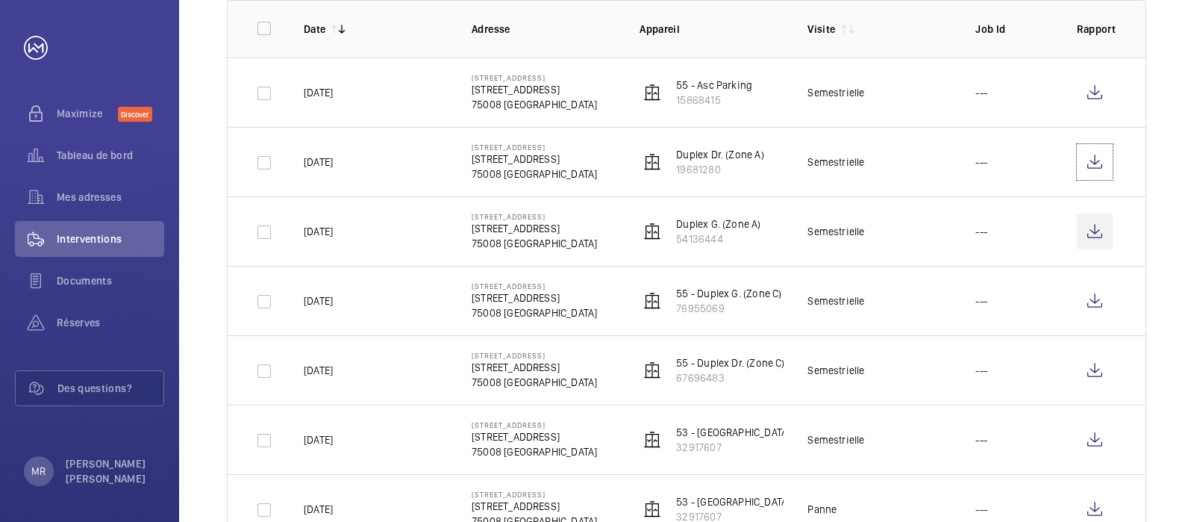
scroll to position [235, 0]
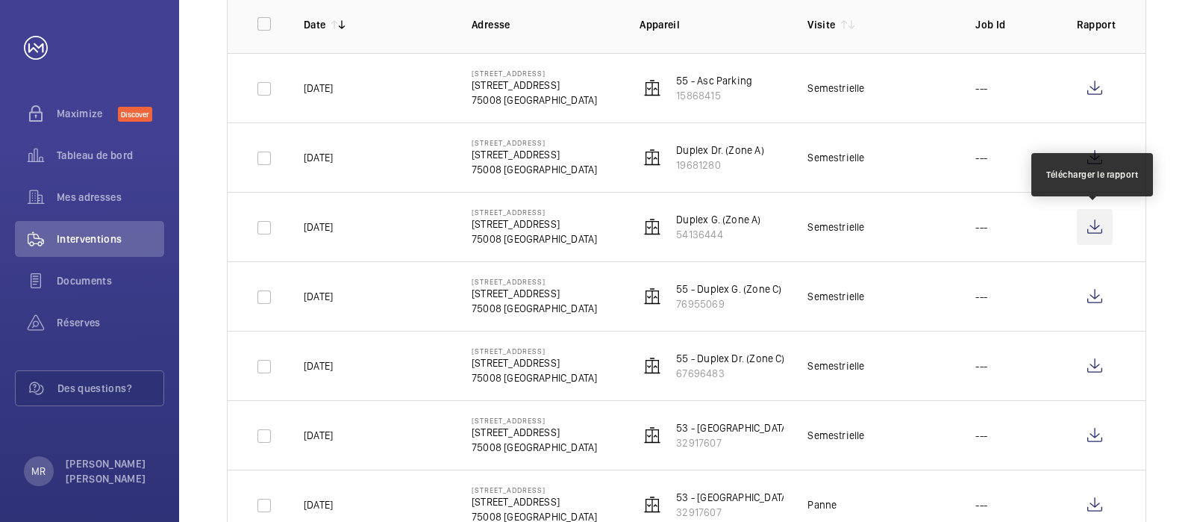
click at [1091, 223] on wm-front-icon-button at bounding box center [1095, 227] width 36 height 36
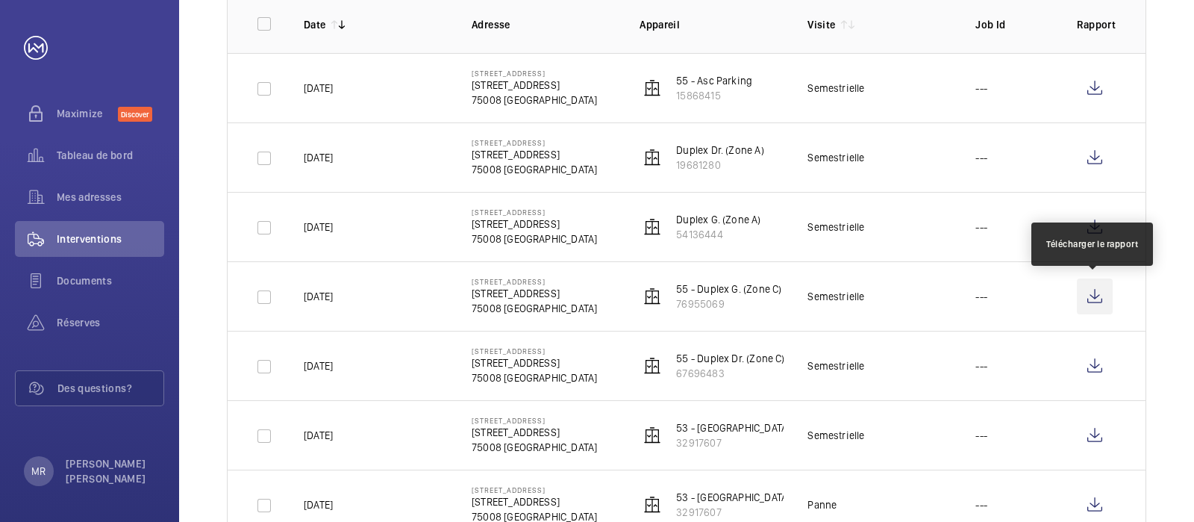
click at [1090, 294] on wm-front-icon-button at bounding box center [1095, 296] width 36 height 36
